Goal: Information Seeking & Learning: Learn about a topic

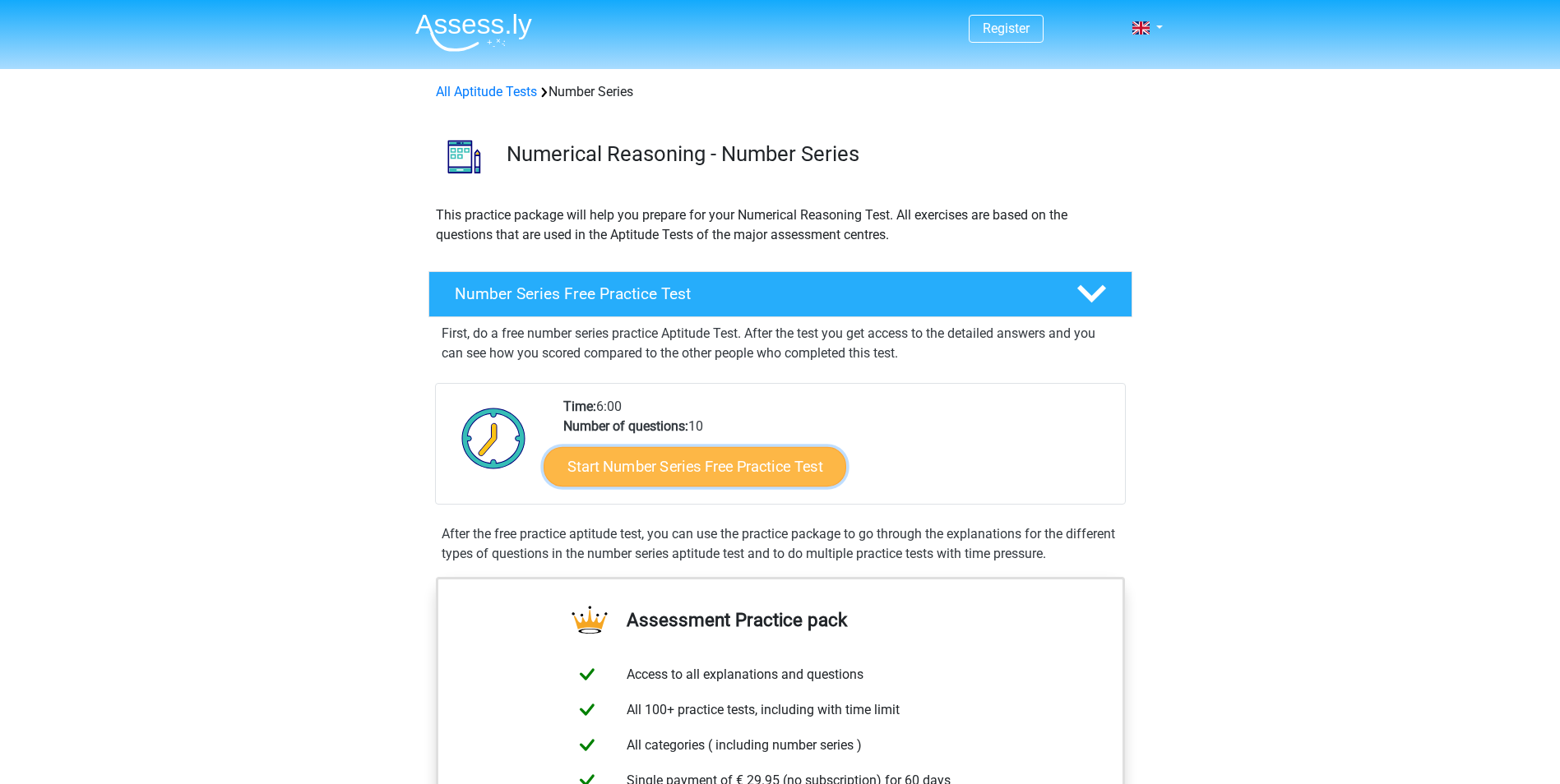
click at [681, 460] on link "Start Number Series Free Practice Test" at bounding box center [695, 465] width 302 height 39
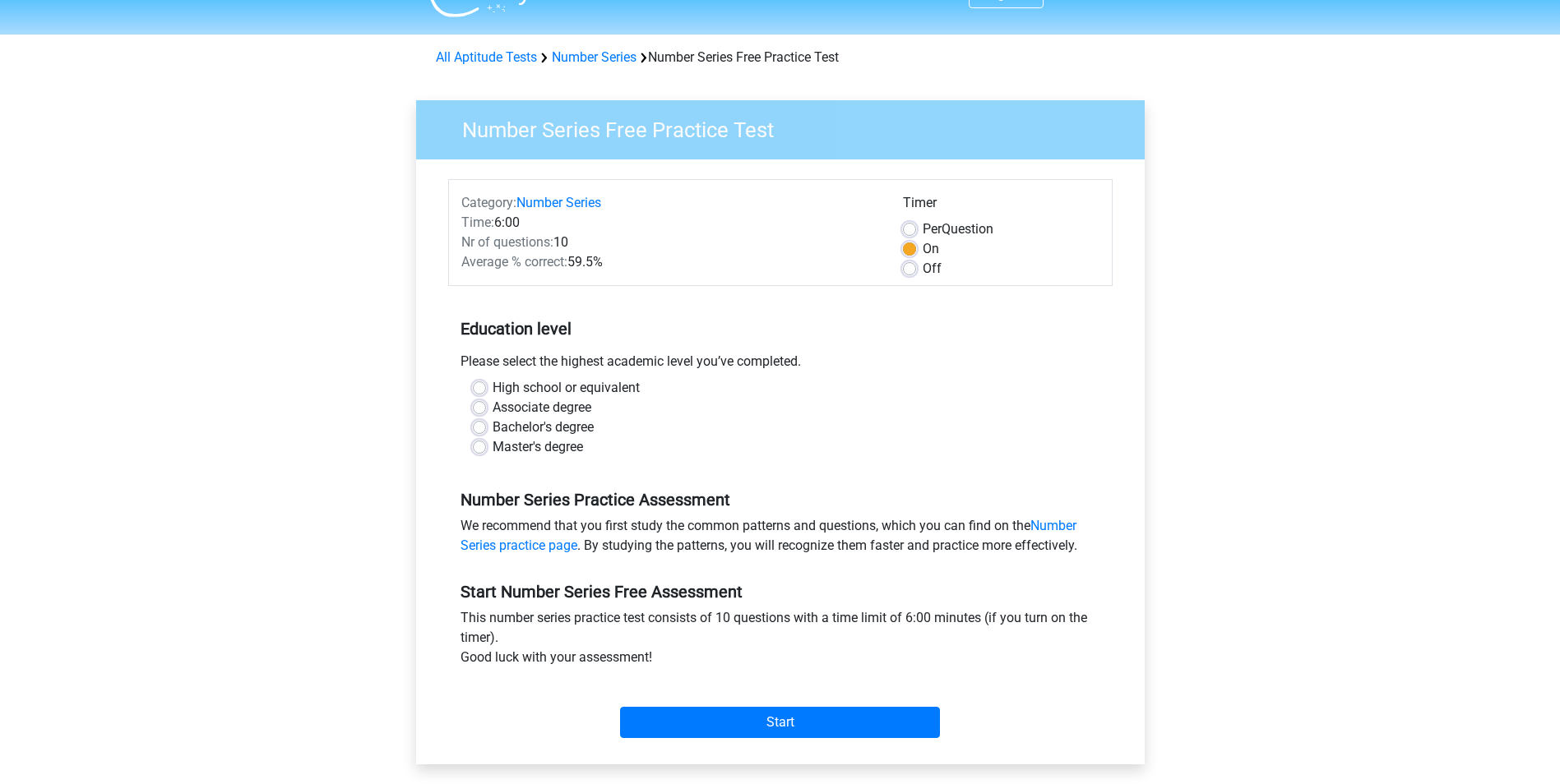
scroll to position [82, 0]
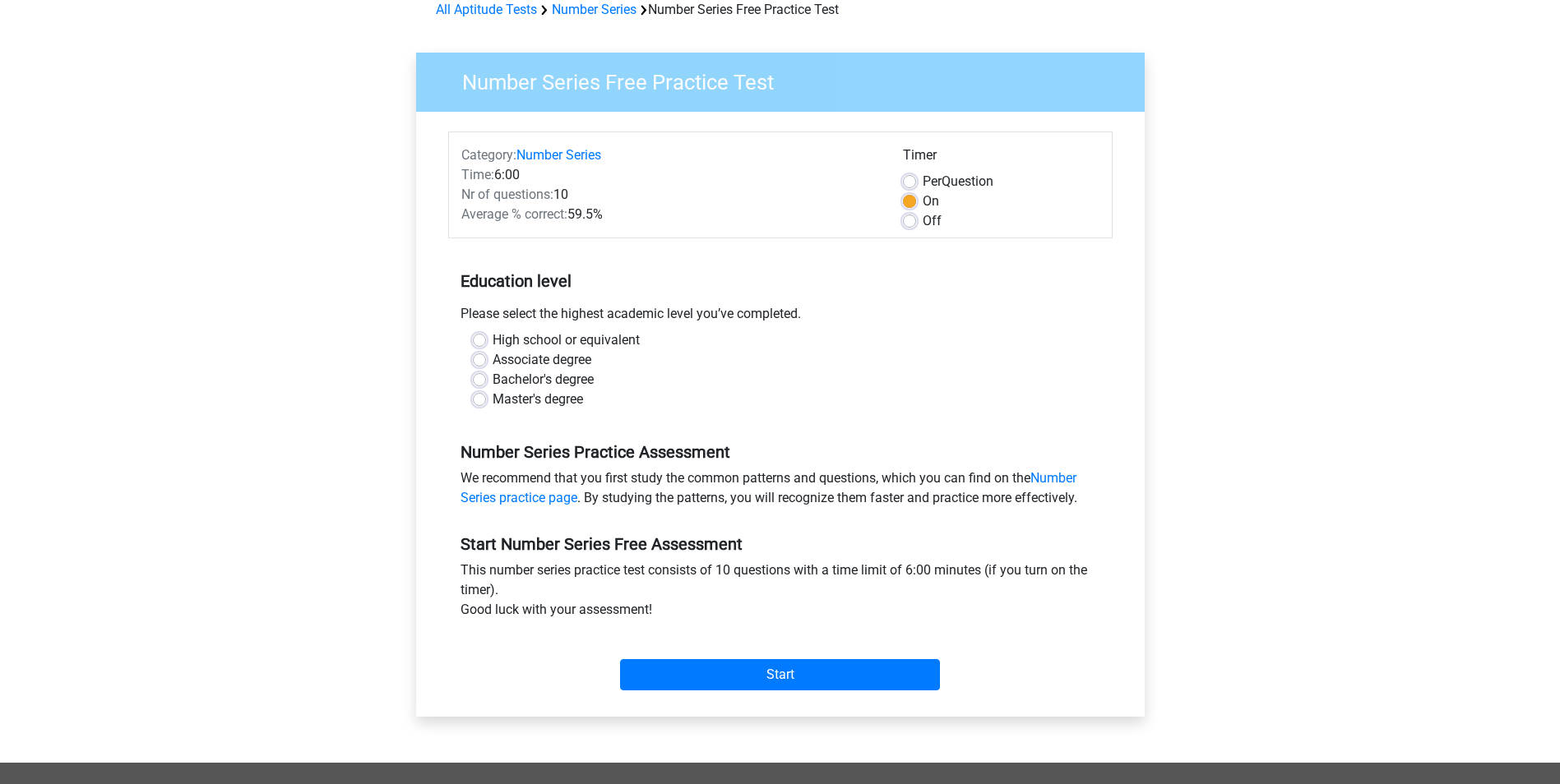
click at [493, 358] on label "Associate degree" at bounding box center [542, 359] width 99 height 20
click at [482, 358] on input "Associate degree" at bounding box center [478, 358] width 13 height 16
radio input "true"
click at [817, 670] on input "Start" at bounding box center [780, 674] width 319 height 31
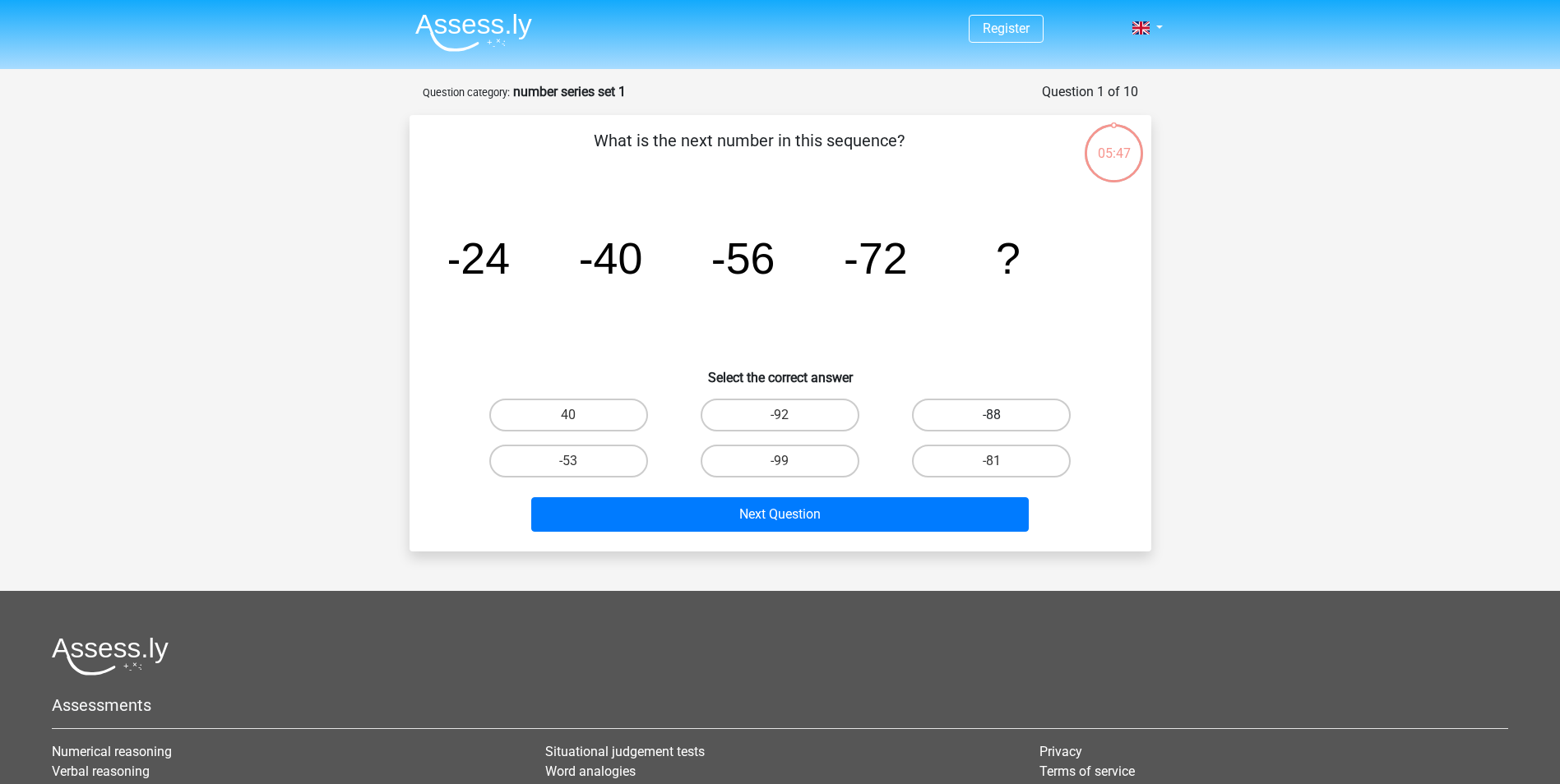
click at [1014, 412] on label "-88" at bounding box center [991, 415] width 159 height 33
click at [1003, 415] on input "-88" at bounding box center [997, 420] width 11 height 11
radio input "true"
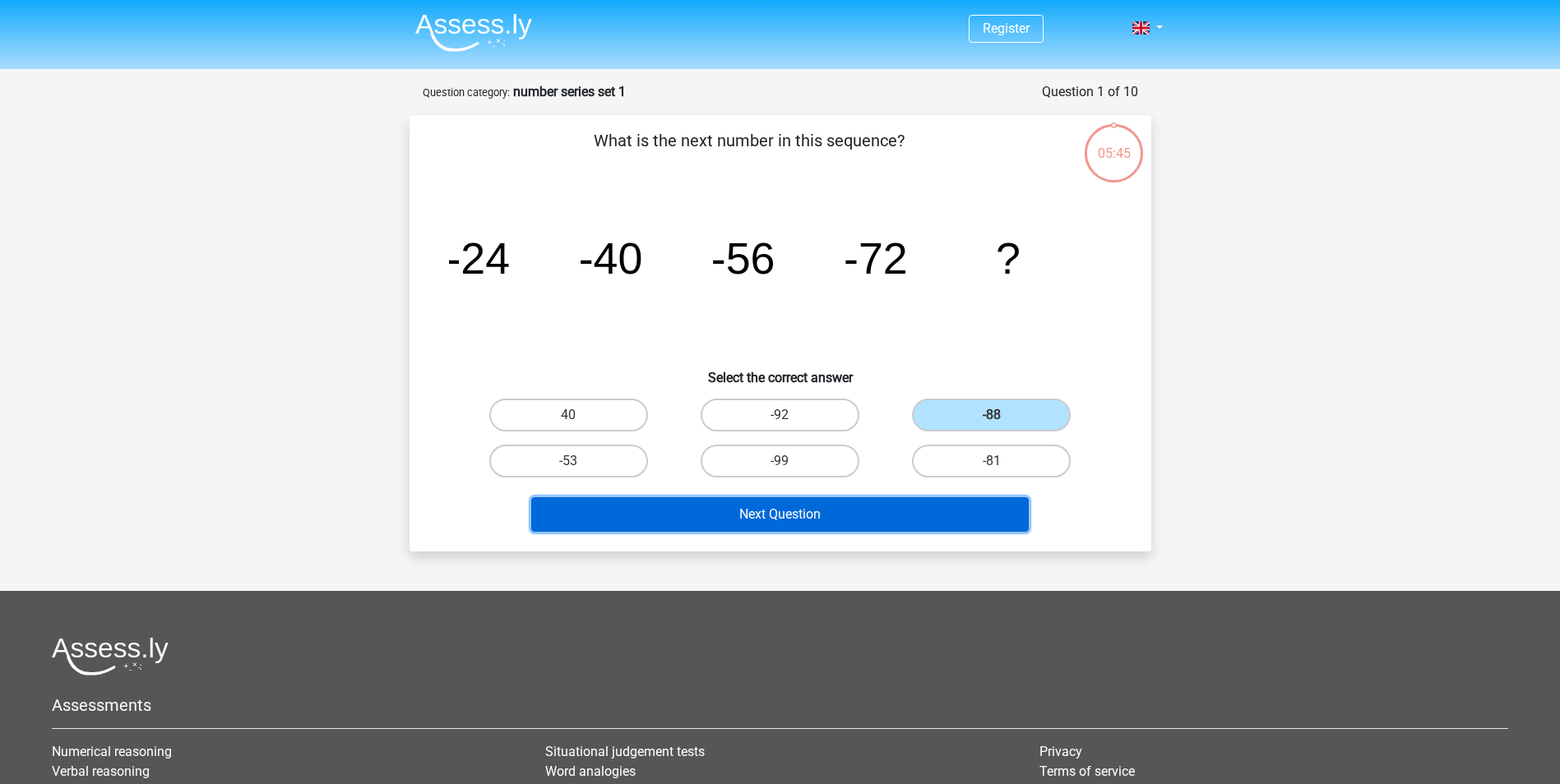
click at [792, 519] on button "Next Question" at bounding box center [779, 514] width 497 height 35
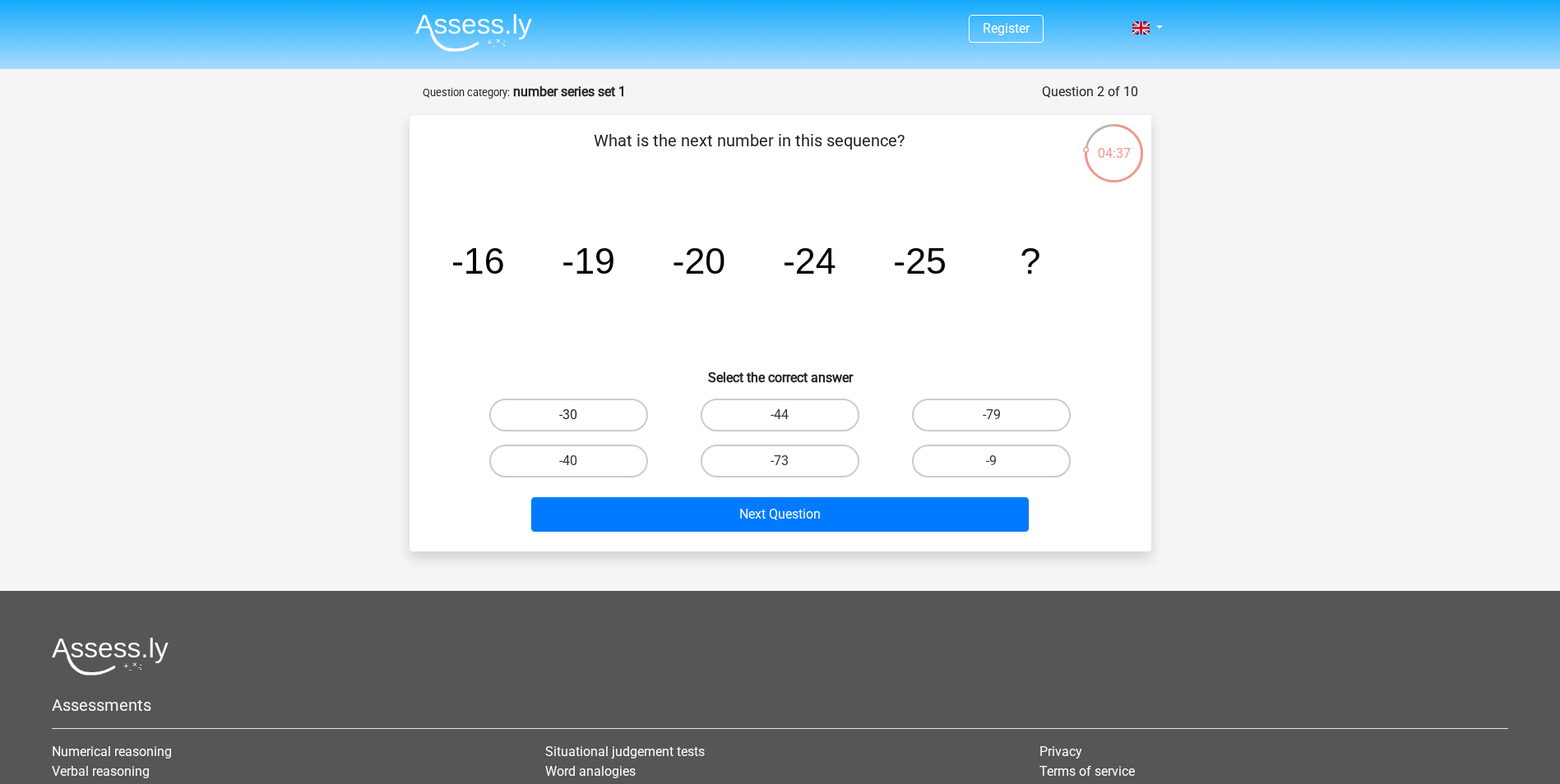
click at [563, 422] on label "-30" at bounding box center [568, 415] width 159 height 33
click at [568, 422] on input "-30" at bounding box center [574, 420] width 11 height 11
radio input "true"
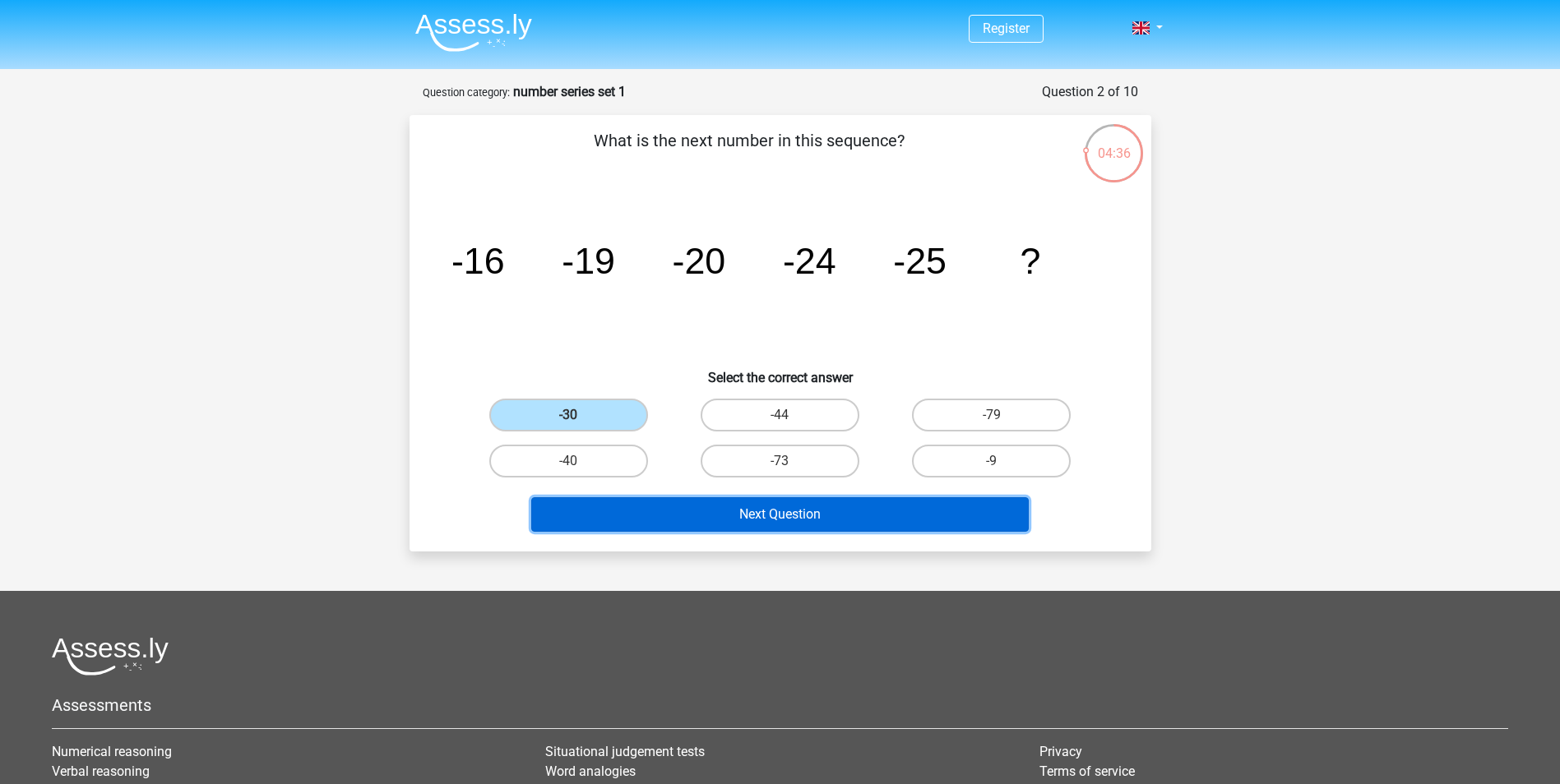
drag, startPoint x: 825, startPoint y: 510, endPoint x: 839, endPoint y: 503, distance: 15.7
click at [825, 509] on button "Next Question" at bounding box center [779, 514] width 497 height 35
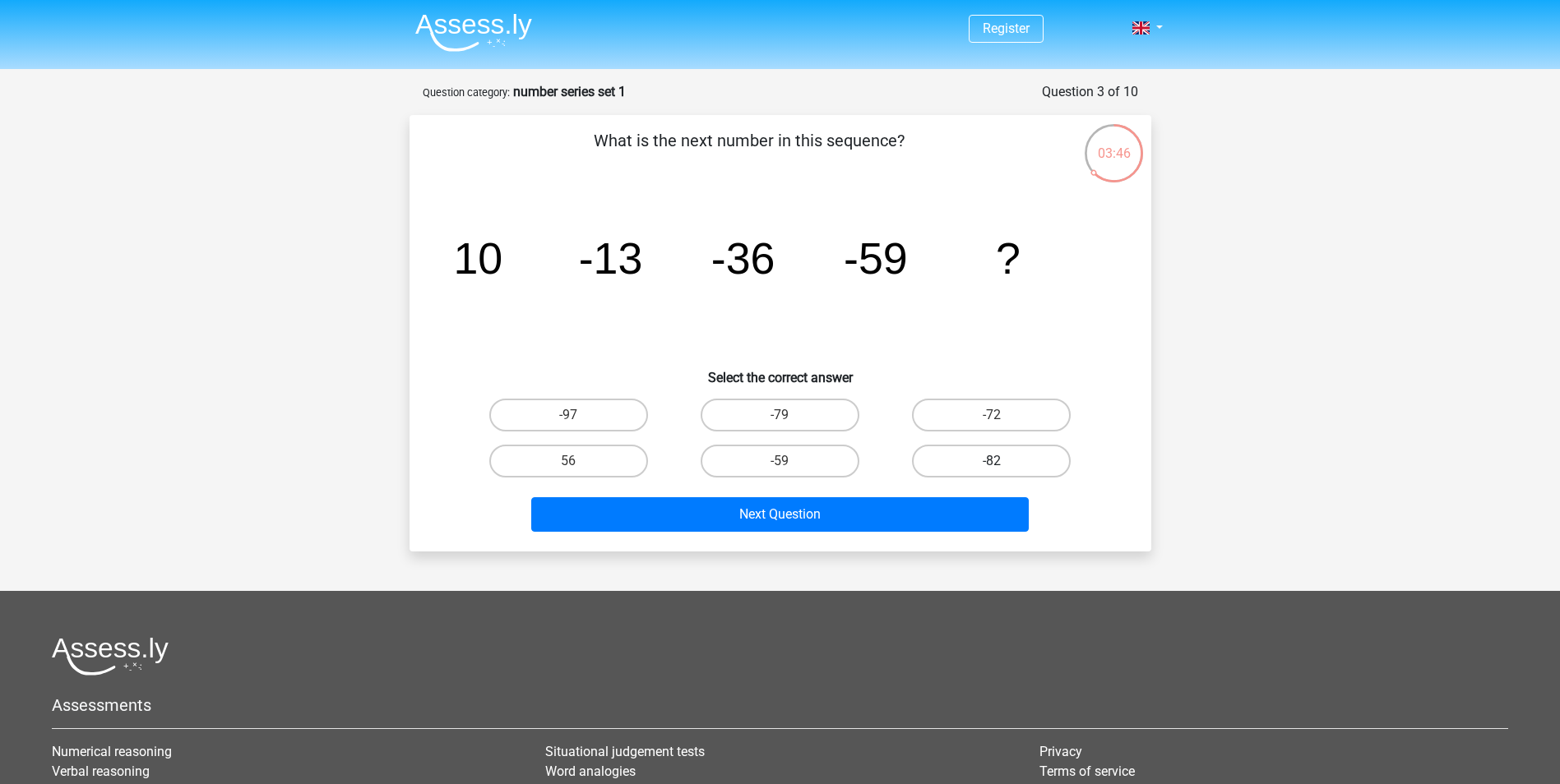
drag, startPoint x: 974, startPoint y: 437, endPoint x: 979, endPoint y: 457, distance: 20.6
click at [975, 441] on div "-82" at bounding box center [991, 461] width 212 height 46
click at [980, 459] on label "-82" at bounding box center [991, 461] width 159 height 33
click at [992, 461] on input "-82" at bounding box center [997, 466] width 11 height 11
radio input "true"
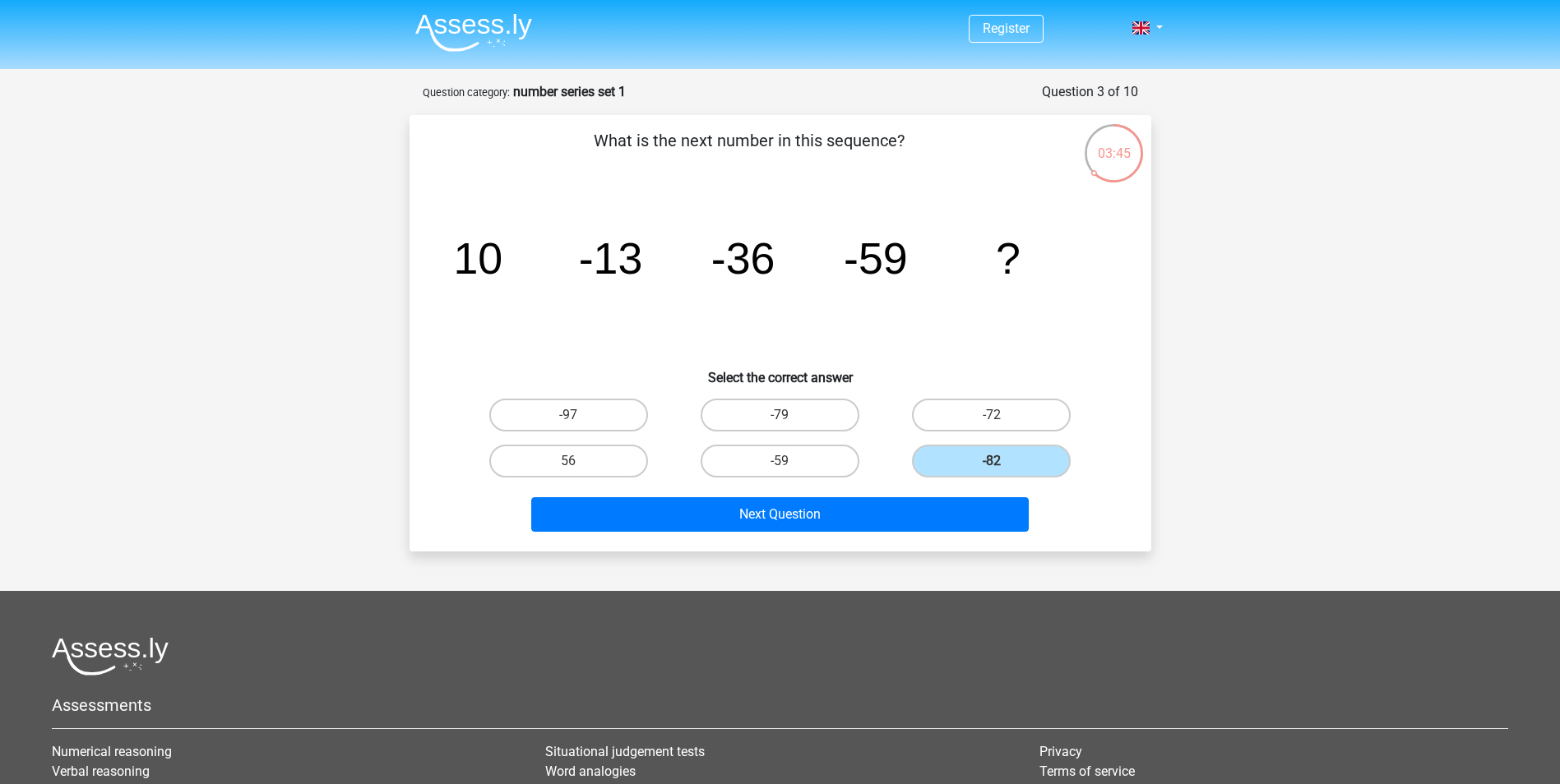
click at [924, 555] on div "Register Nederlands English" at bounding box center [780, 512] width 1560 height 1025
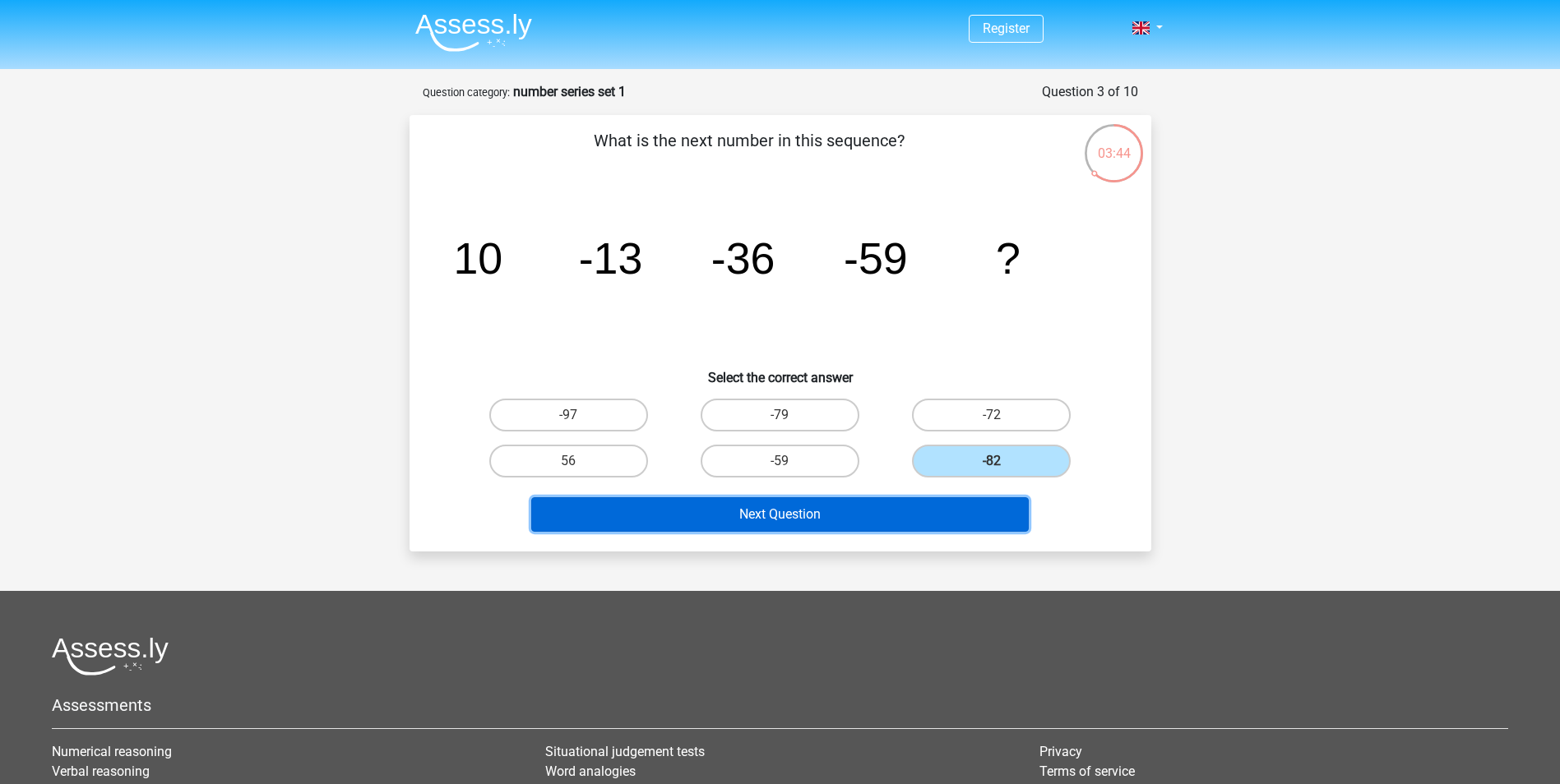
click at [944, 510] on button "Next Question" at bounding box center [779, 514] width 497 height 35
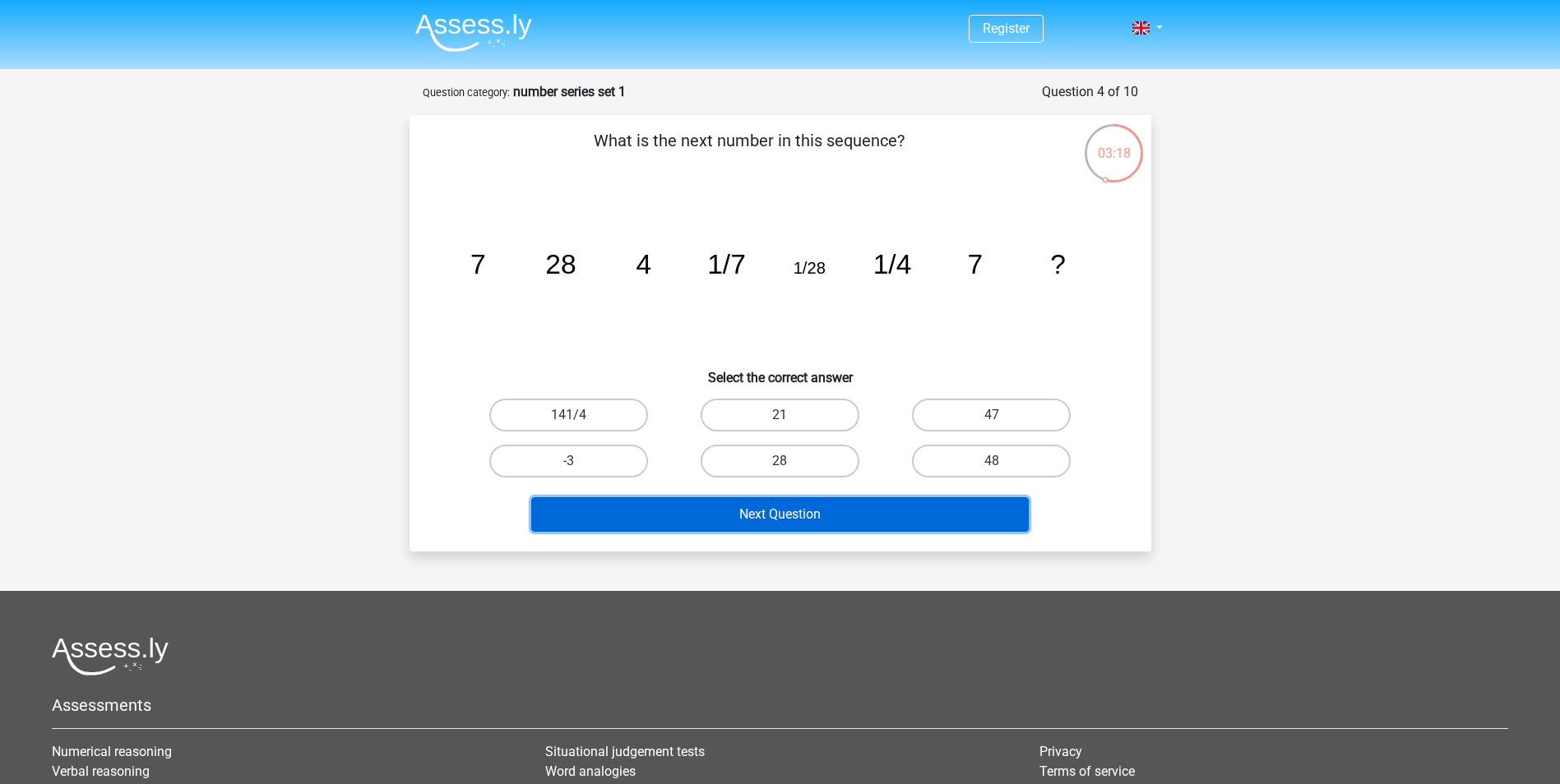
click at [829, 505] on button "Next Question" at bounding box center [779, 514] width 497 height 35
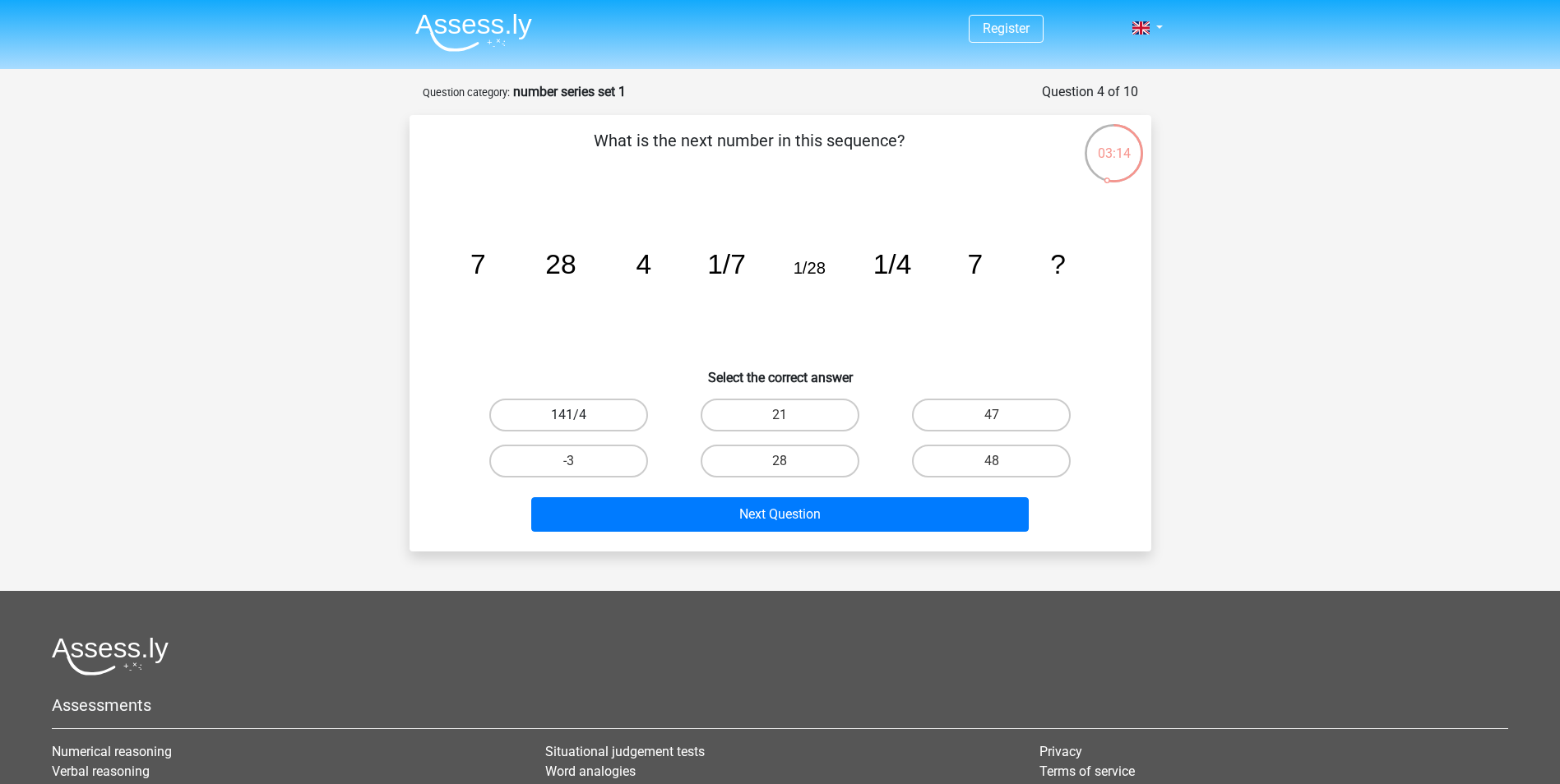
click at [586, 415] on label "141/4" at bounding box center [568, 415] width 159 height 33
click at [579, 415] on input "141/4" at bounding box center [574, 420] width 11 height 11
radio input "true"
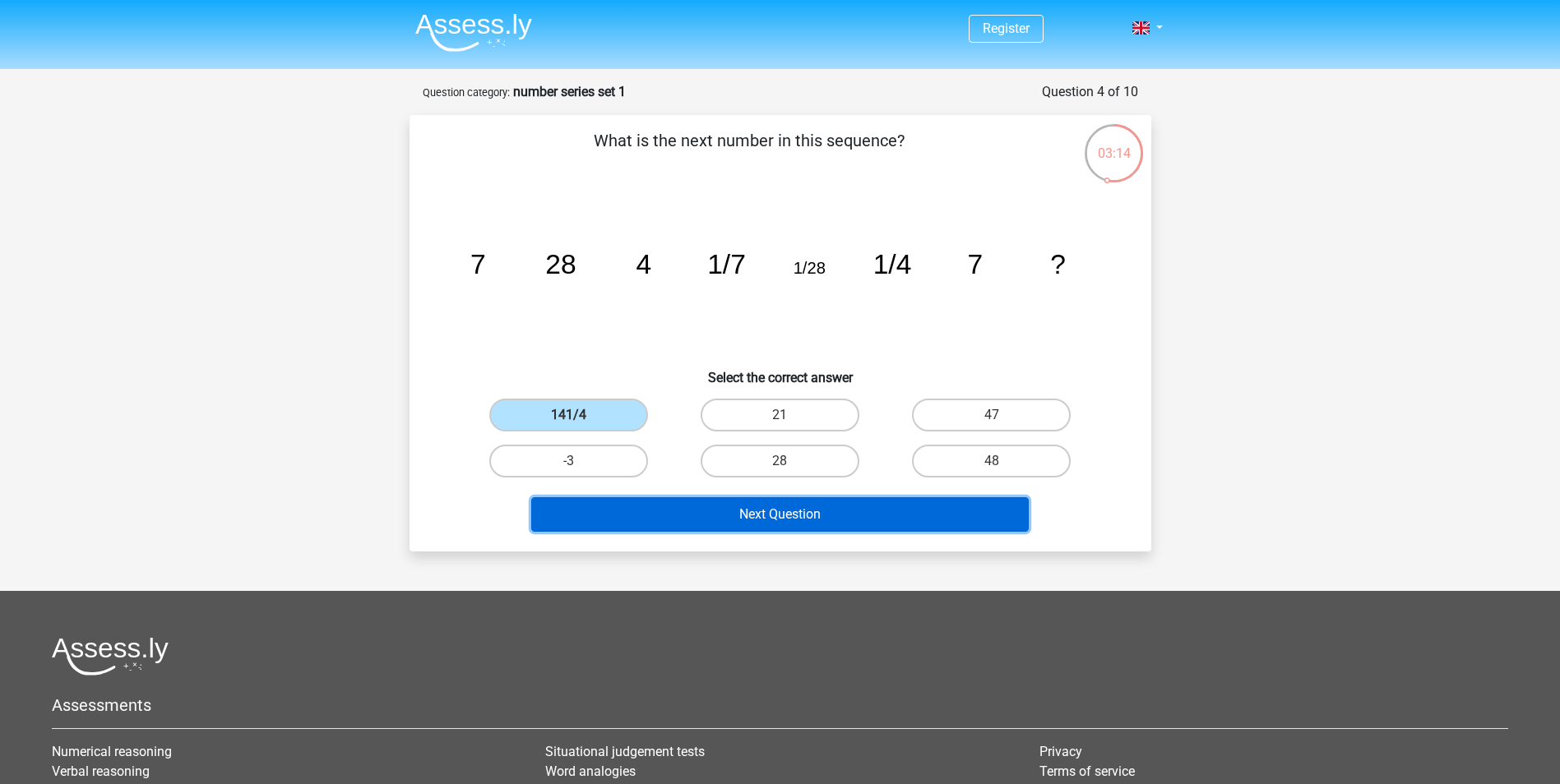
click at [757, 516] on button "Next Question" at bounding box center [779, 514] width 497 height 35
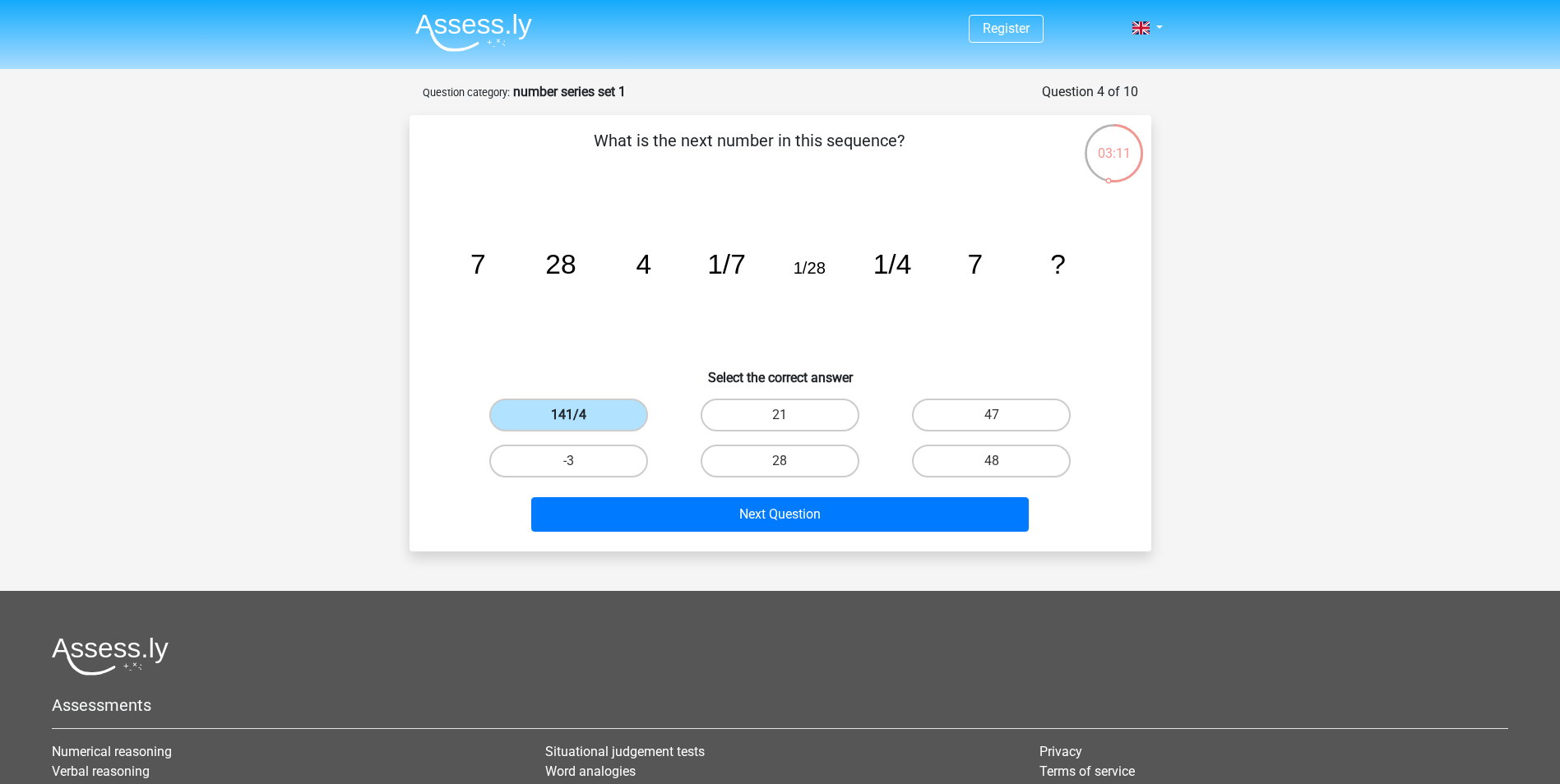
click at [597, 405] on label "141/4" at bounding box center [568, 415] width 159 height 33
click at [579, 415] on input "141/4" at bounding box center [574, 420] width 11 height 11
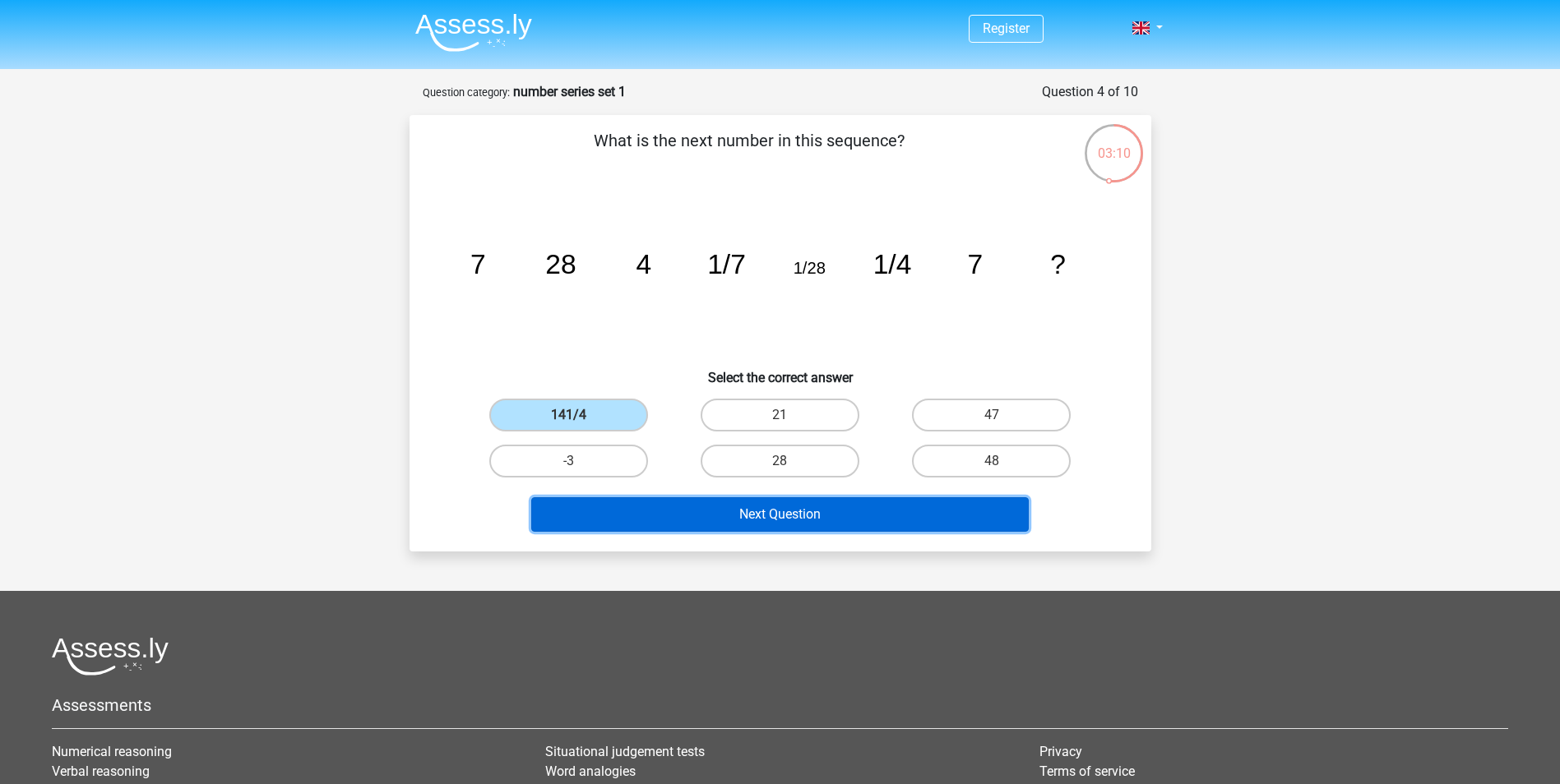
click at [717, 502] on button "Next Question" at bounding box center [779, 514] width 497 height 35
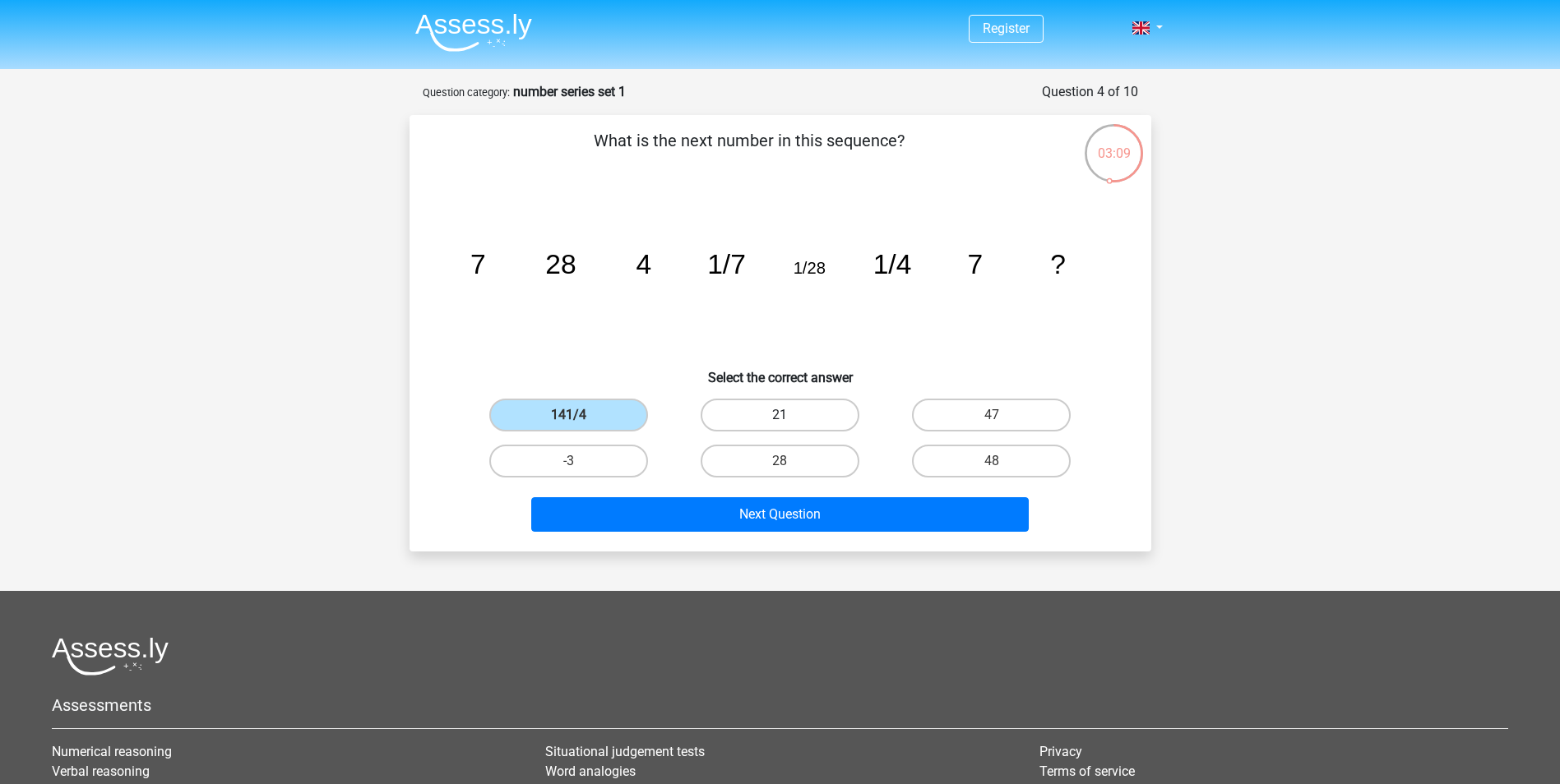
click at [767, 424] on label "21" at bounding box center [779, 415] width 159 height 33
click at [779, 424] on input "21" at bounding box center [784, 420] width 11 height 11
radio input "true"
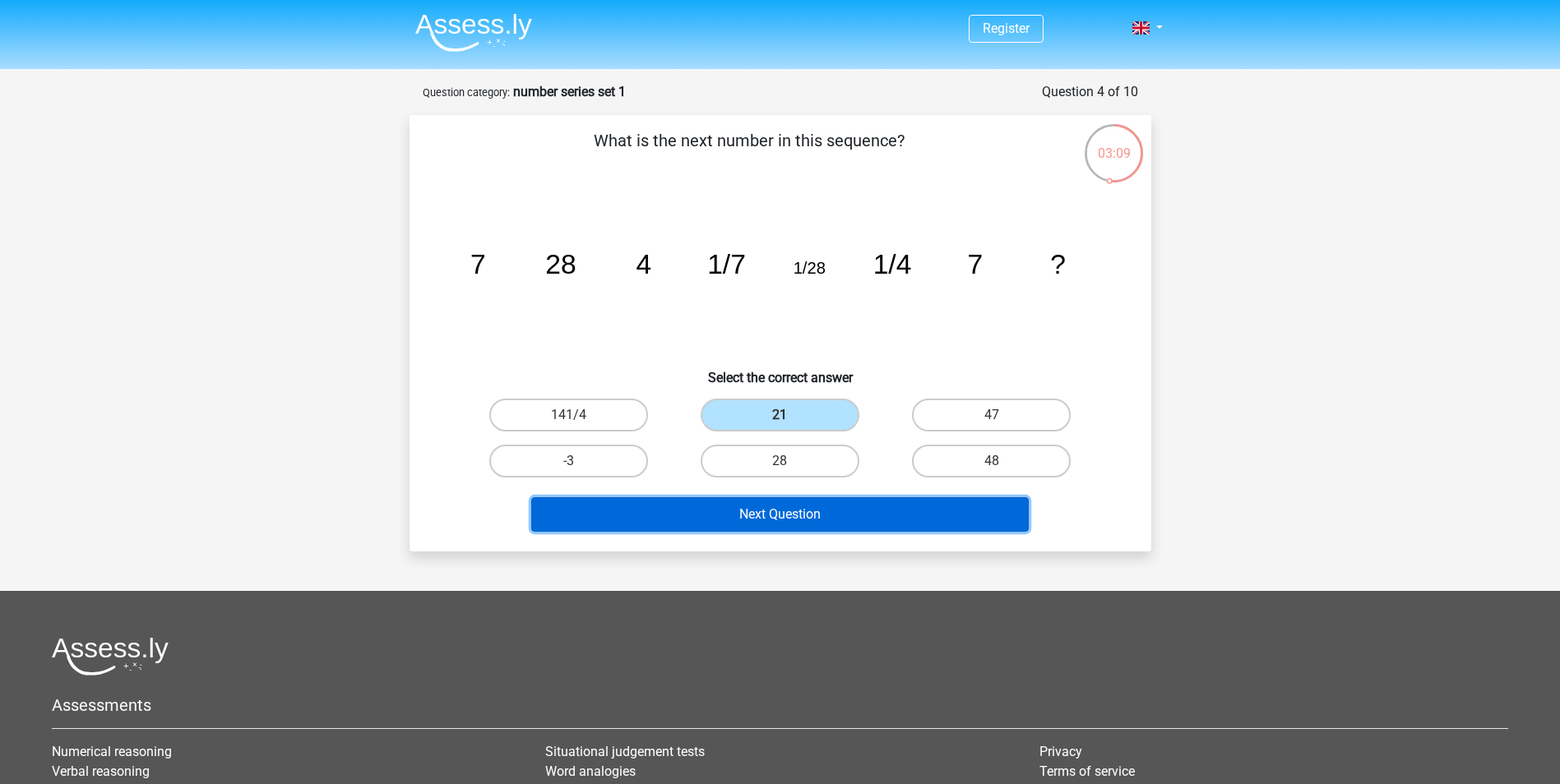
click at [759, 517] on button "Next Question" at bounding box center [779, 514] width 497 height 35
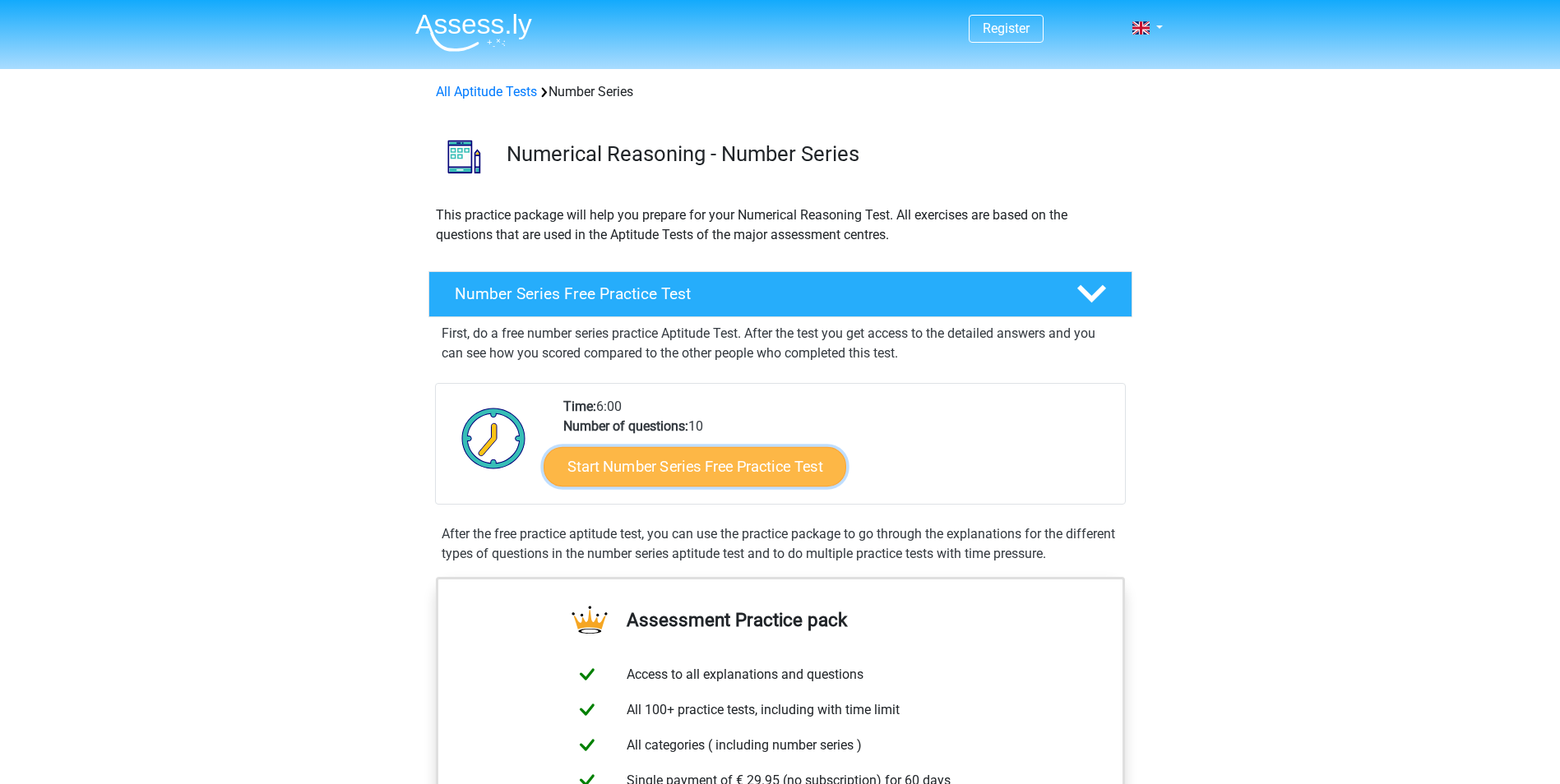
click at [651, 474] on link "Start Number Series Free Practice Test" at bounding box center [695, 465] width 302 height 39
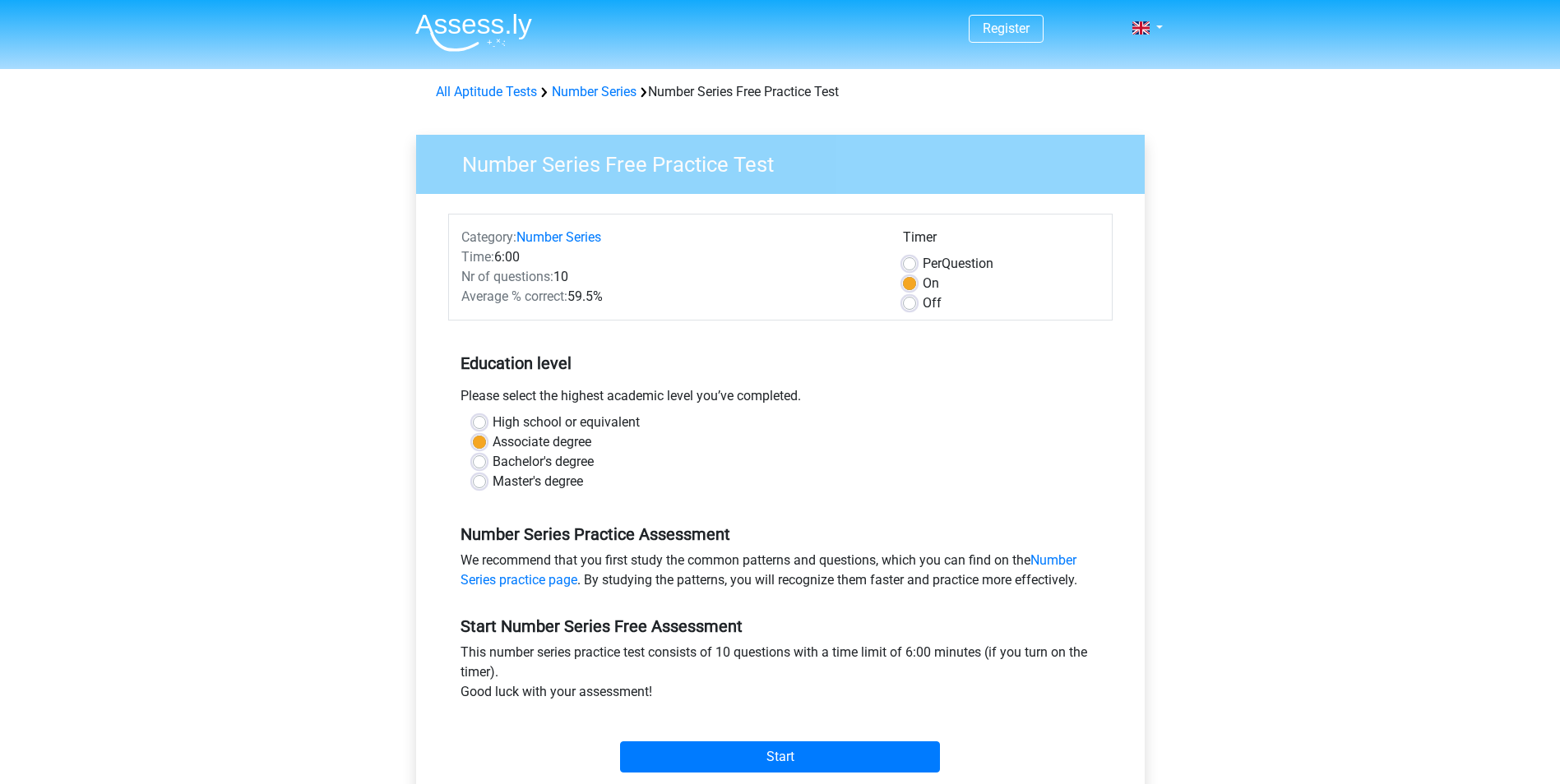
click at [493, 423] on label "High school or equivalent" at bounding box center [566, 422] width 147 height 20
click at [473, 423] on input "High school or equivalent" at bounding box center [478, 420] width 13 height 16
radio input "true"
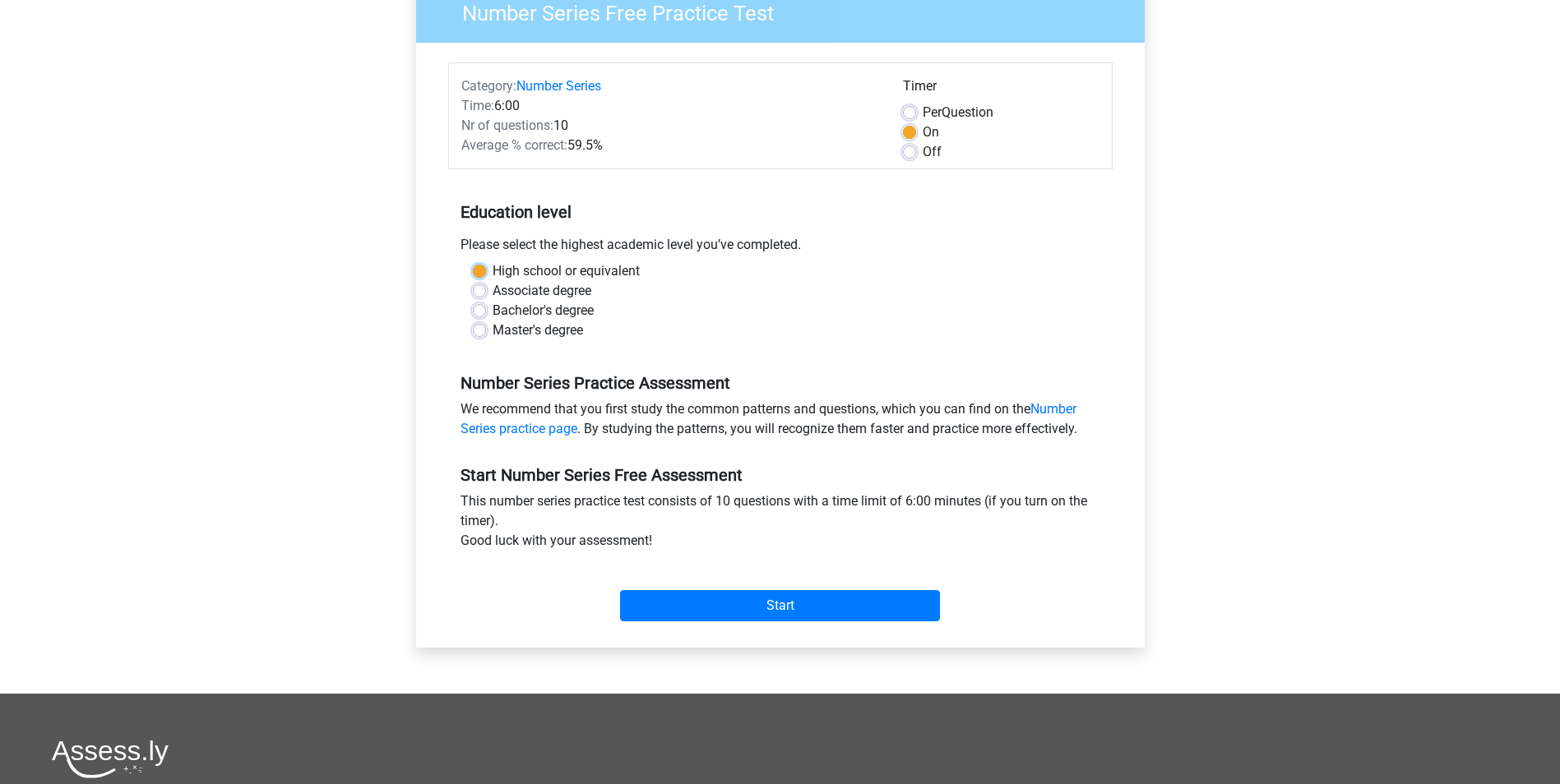
scroll to position [165, 0]
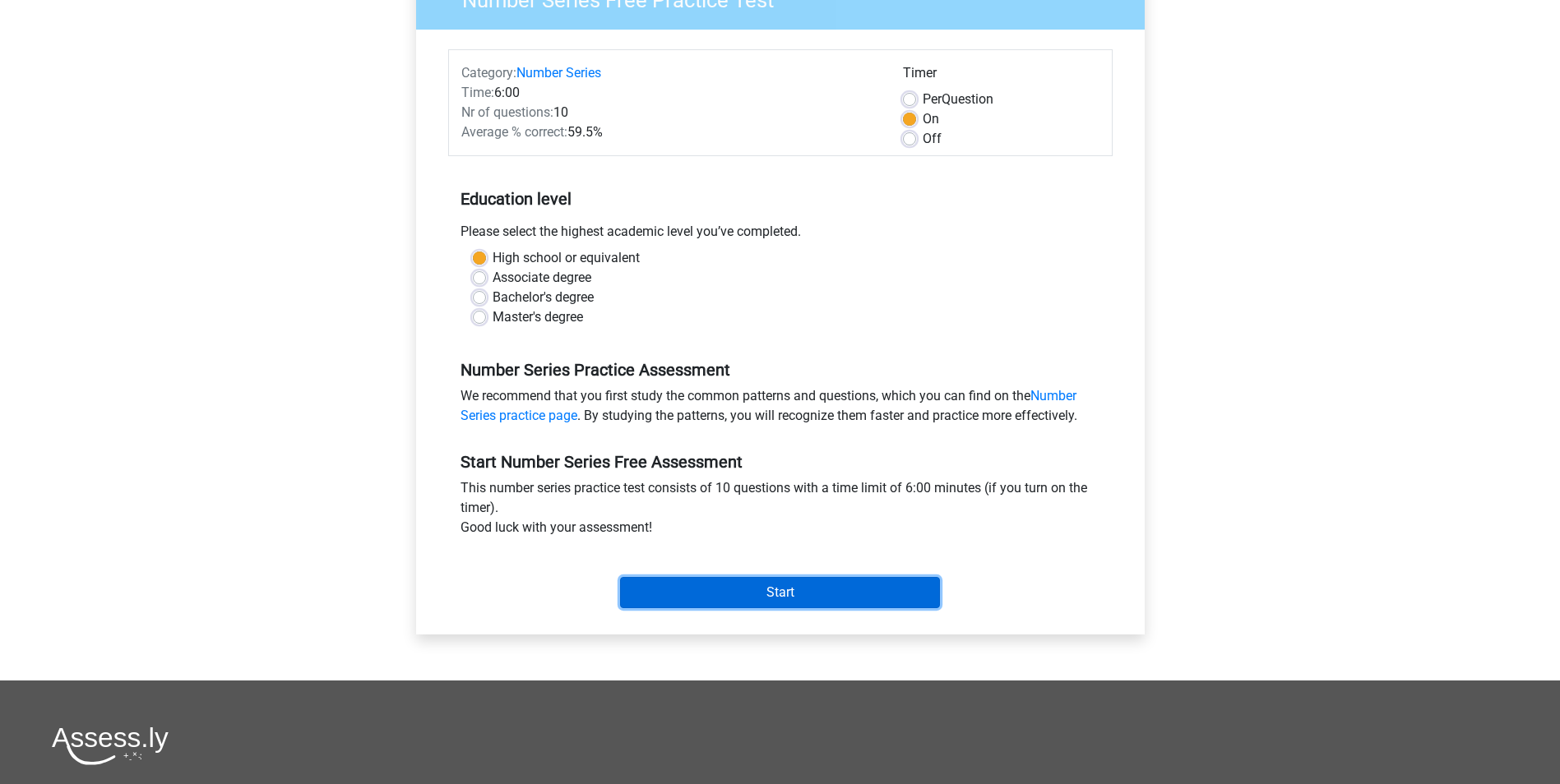
click at [758, 593] on input "Start" at bounding box center [780, 592] width 319 height 31
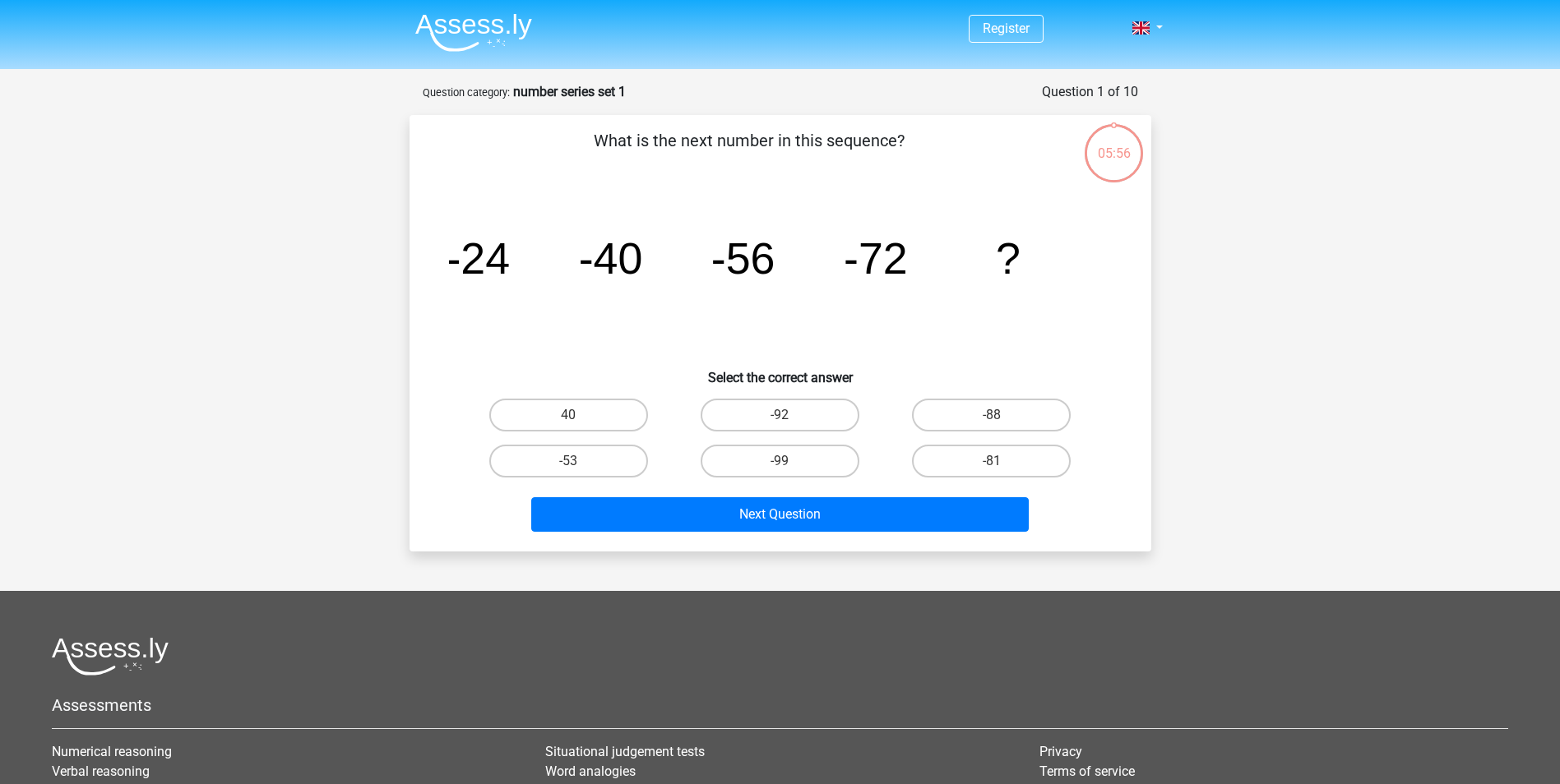
click at [998, 419] on input "-88" at bounding box center [997, 420] width 11 height 11
radio input "true"
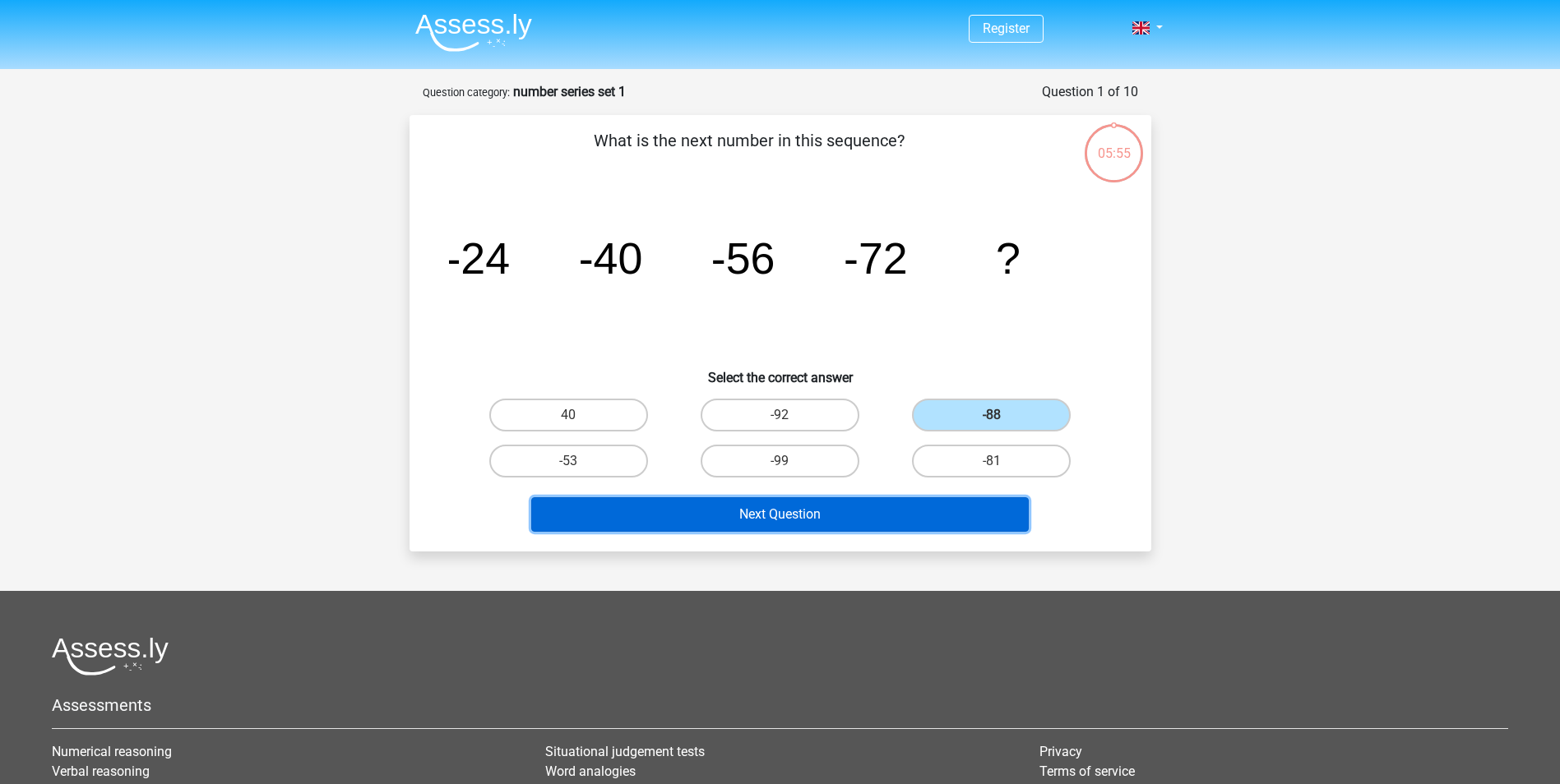
click at [869, 530] on button "Next Question" at bounding box center [779, 514] width 497 height 35
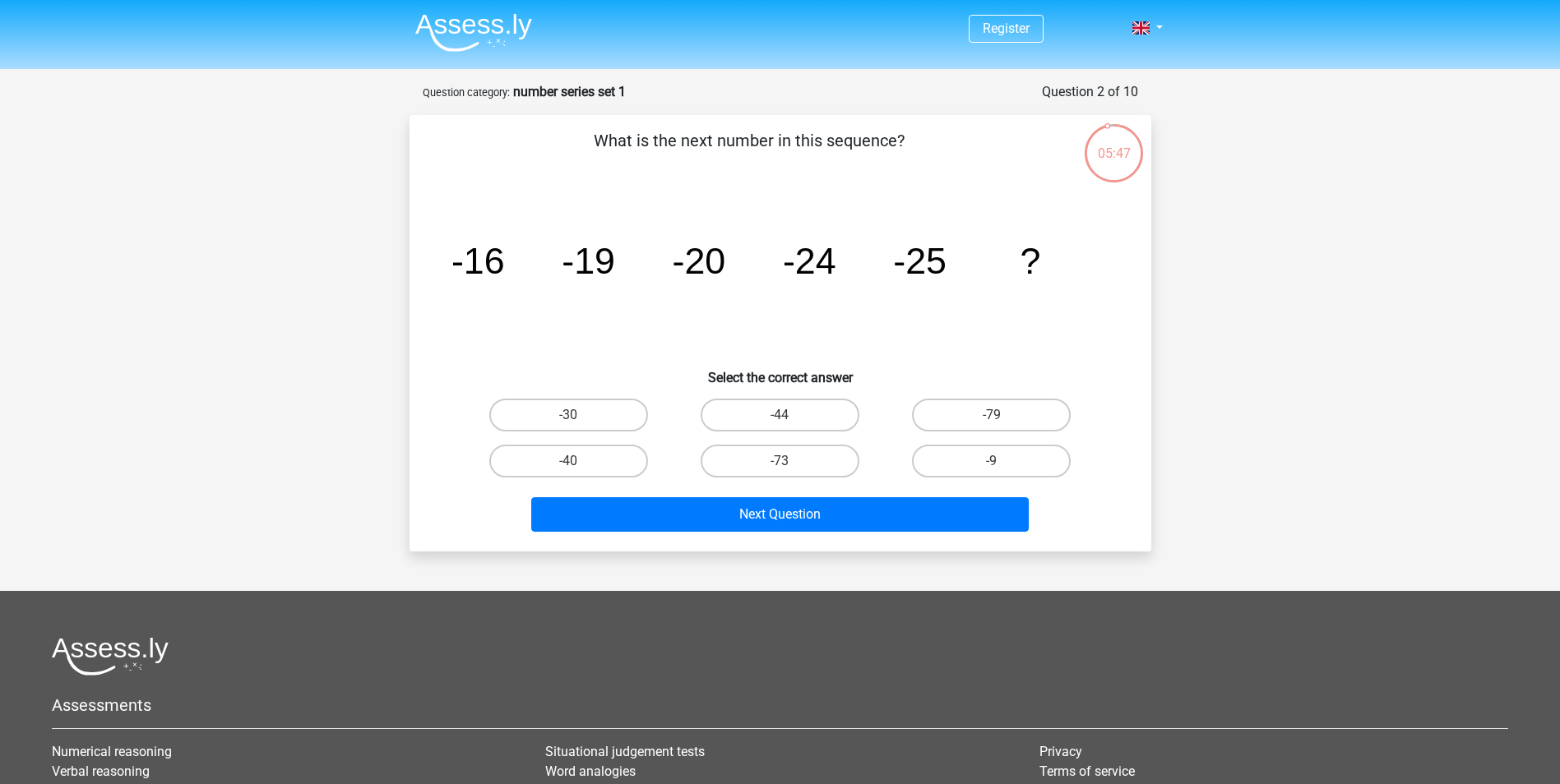
click at [574, 419] on input "-30" at bounding box center [574, 420] width 11 height 11
radio input "true"
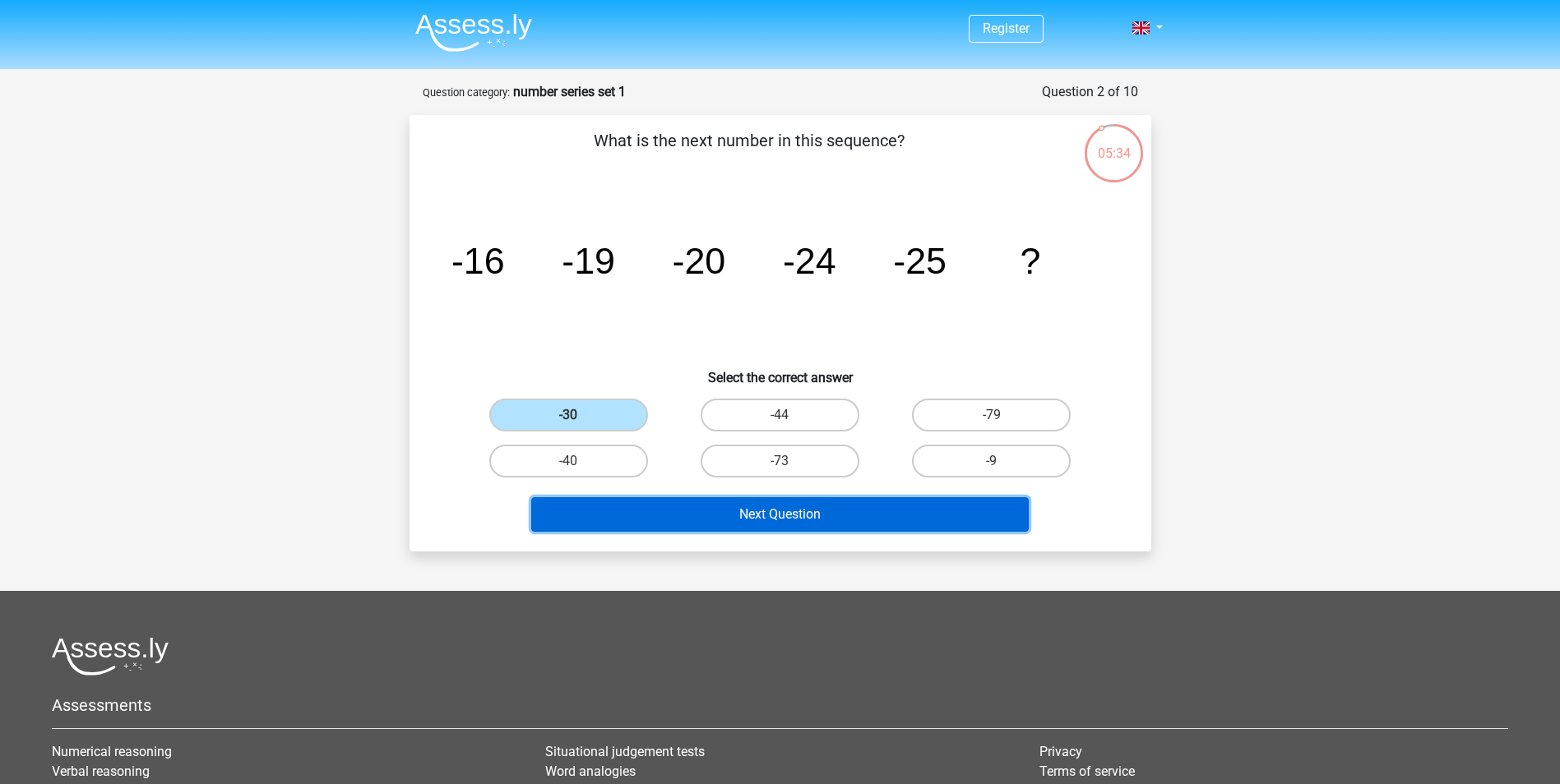
click at [829, 511] on button "Next Question" at bounding box center [779, 514] width 497 height 35
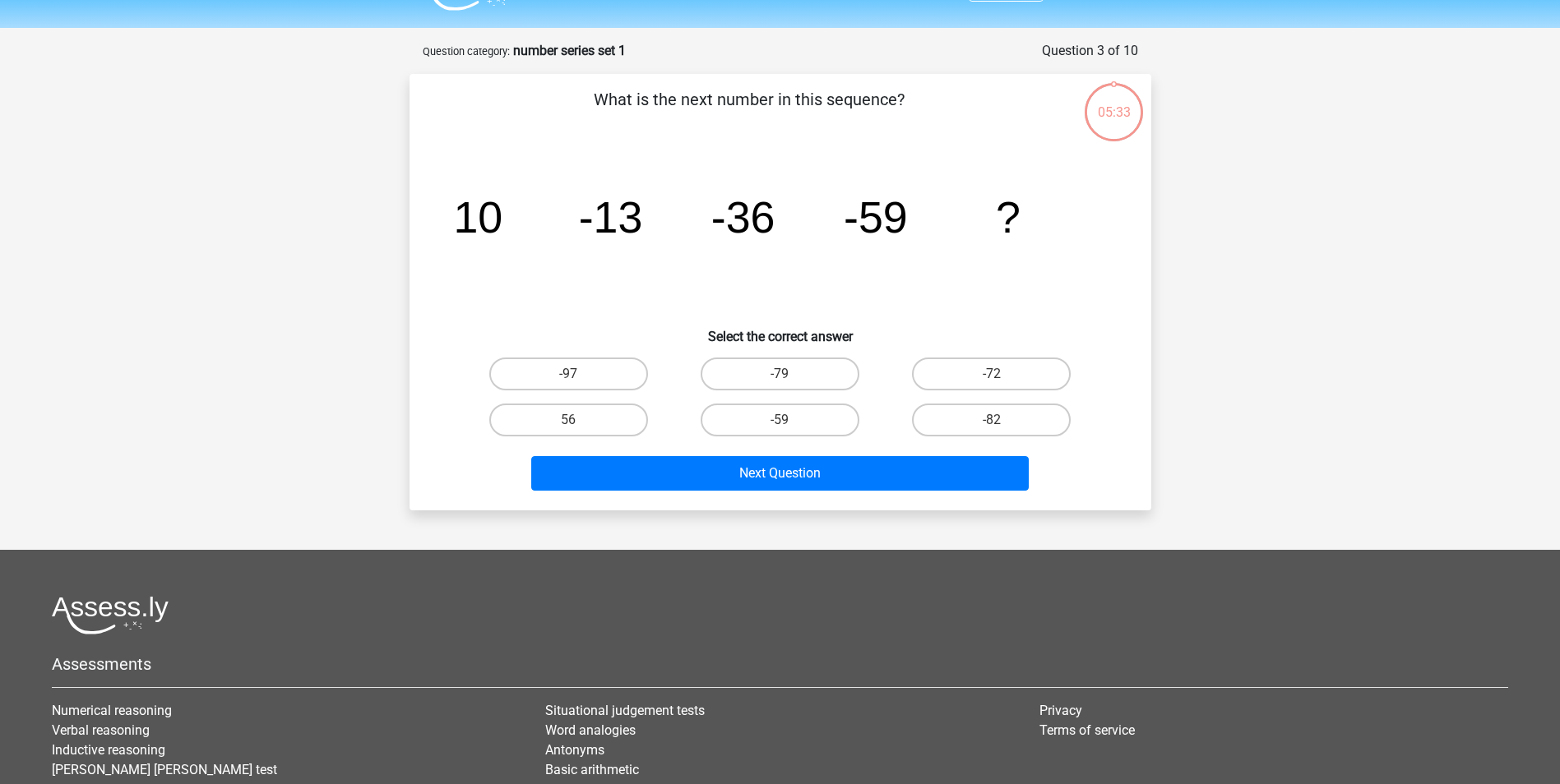
scroll to position [82, 0]
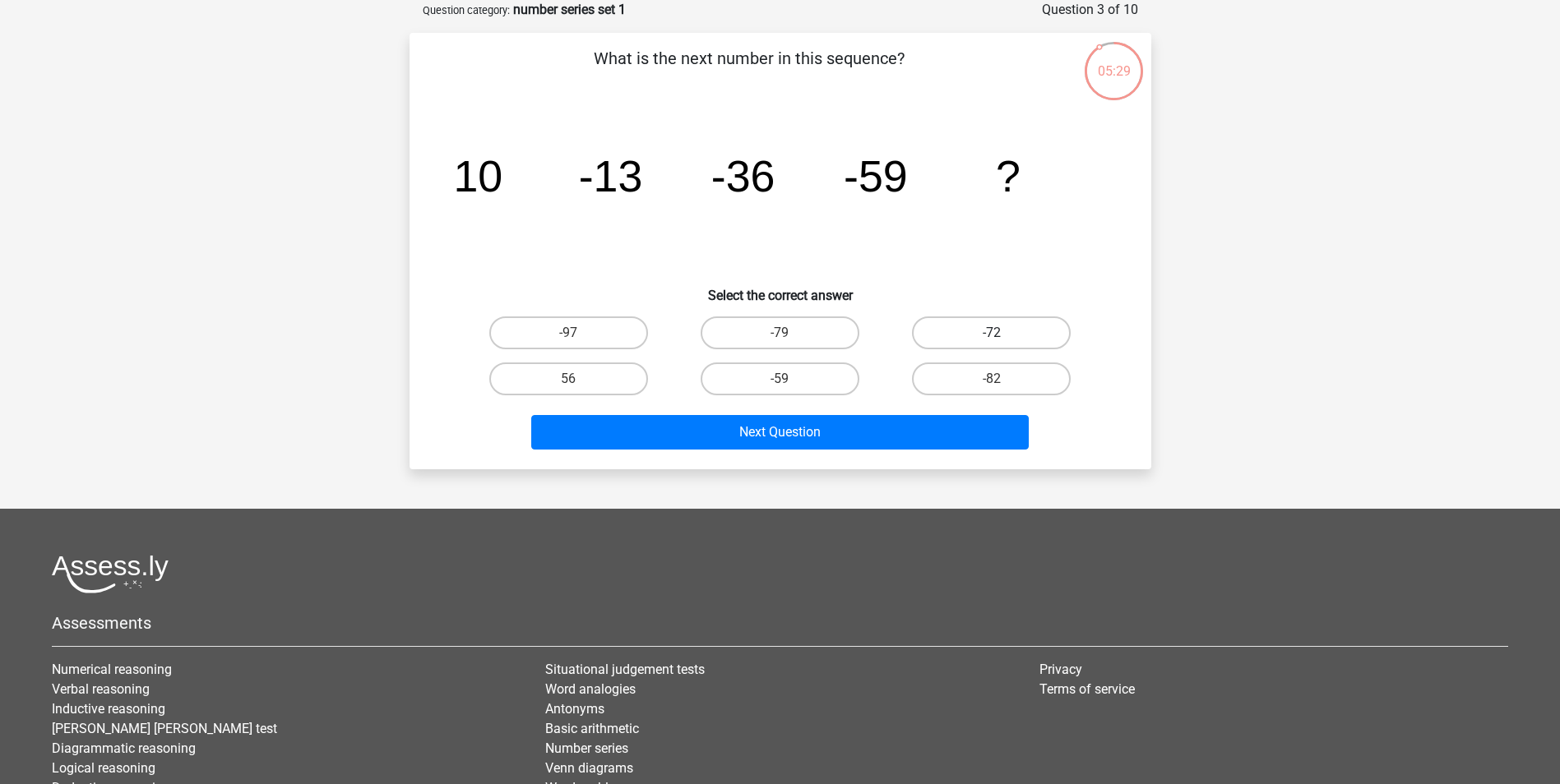
click at [1028, 334] on label "-72" at bounding box center [991, 333] width 159 height 33
click at [1003, 334] on input "-72" at bounding box center [997, 338] width 11 height 11
radio input "true"
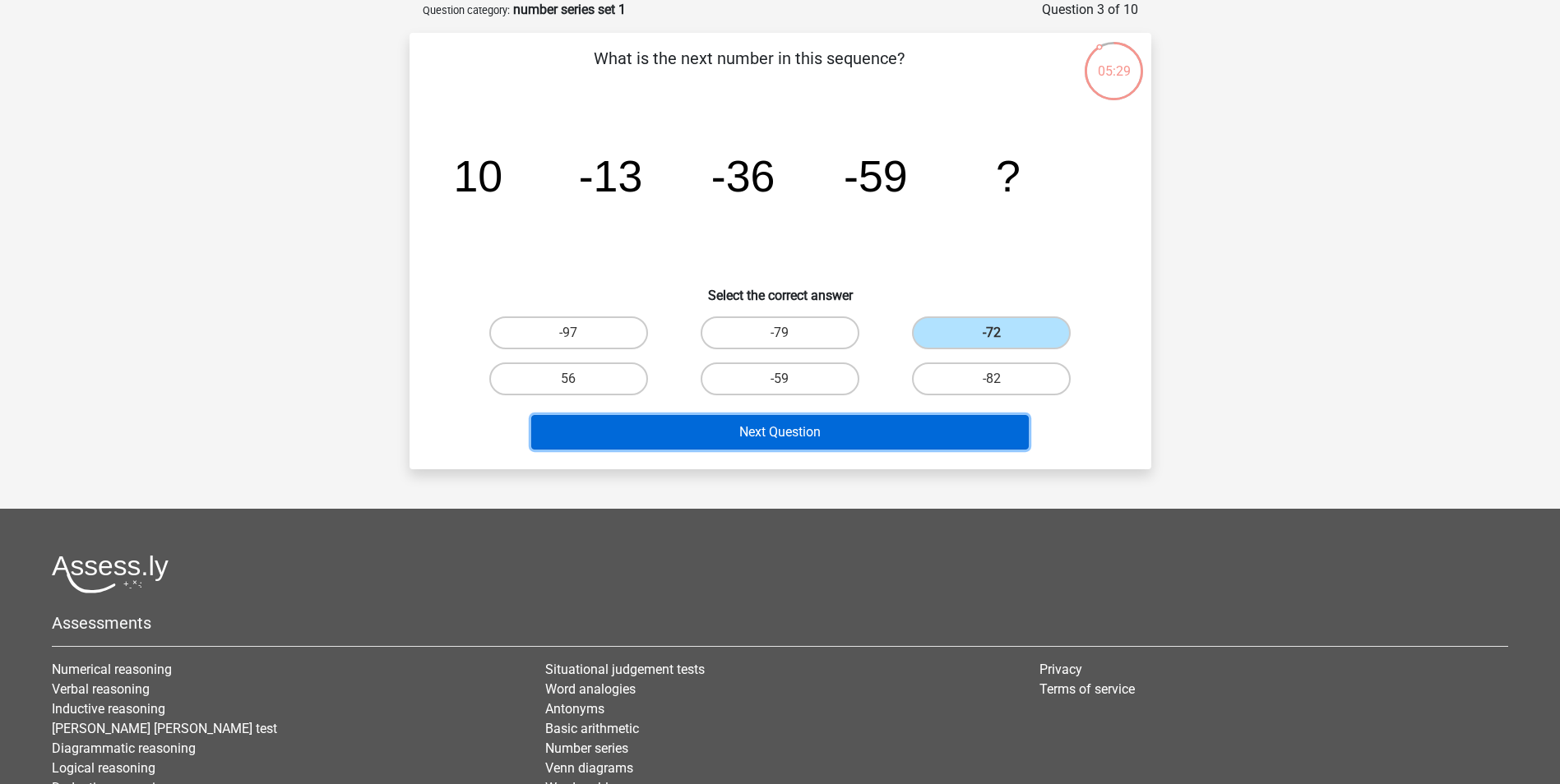
click at [872, 443] on button "Next Question" at bounding box center [779, 432] width 497 height 35
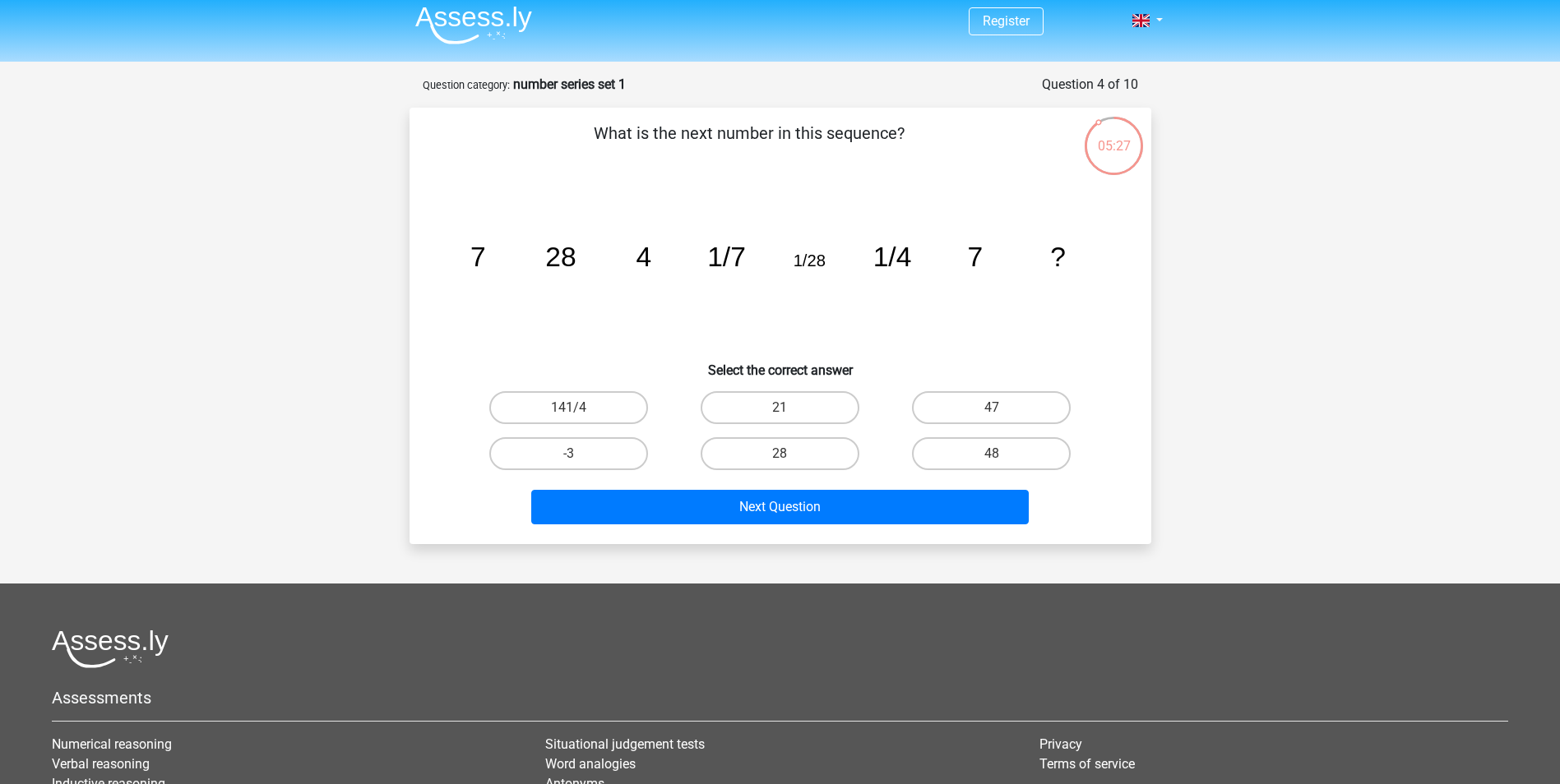
scroll to position [0, 0]
